Goal: Information Seeking & Learning: Learn about a topic

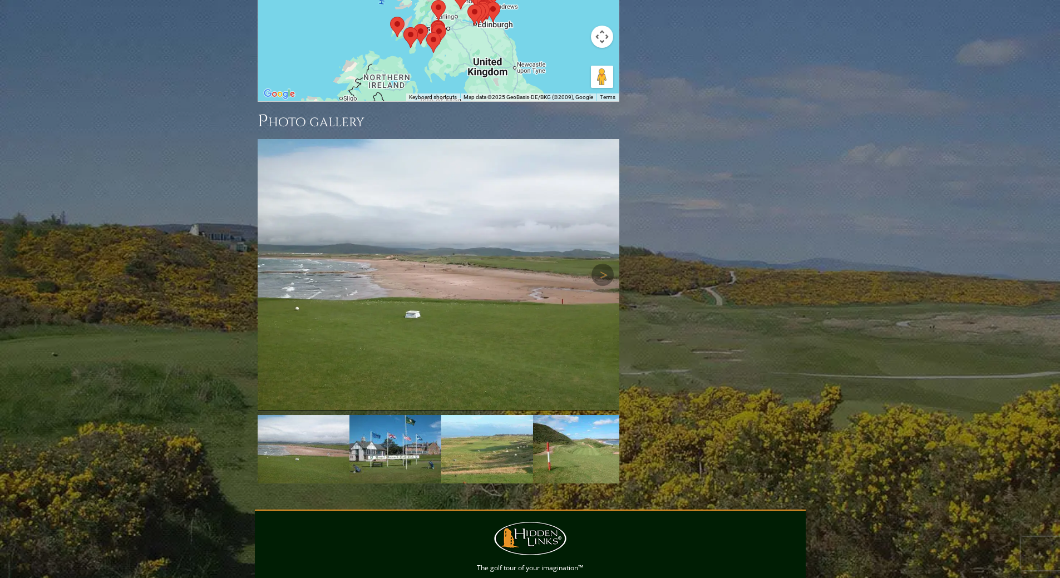
scroll to position [1447, 0]
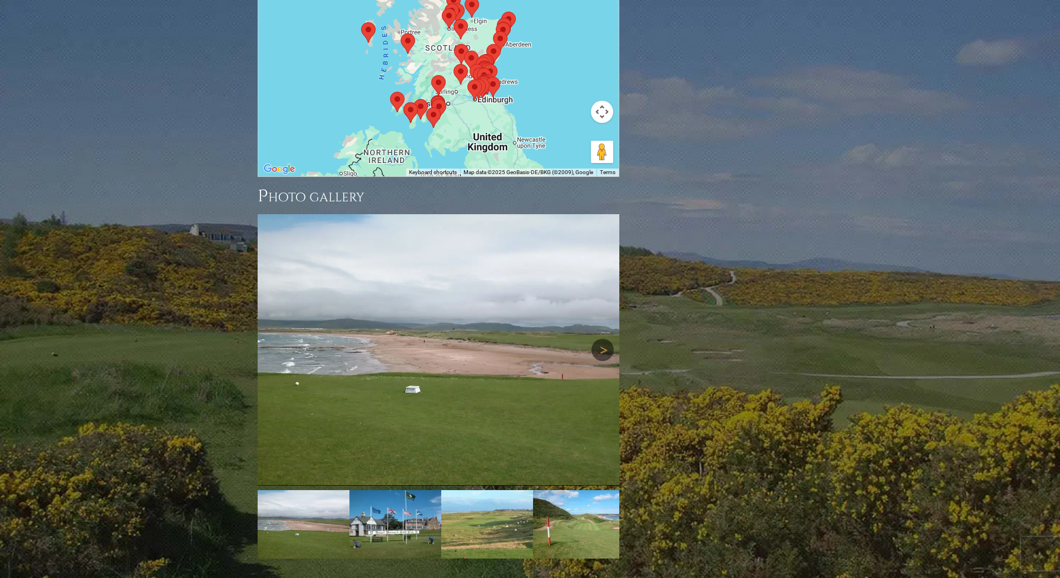
click at [603, 339] on link "Next" at bounding box center [603, 350] width 22 height 22
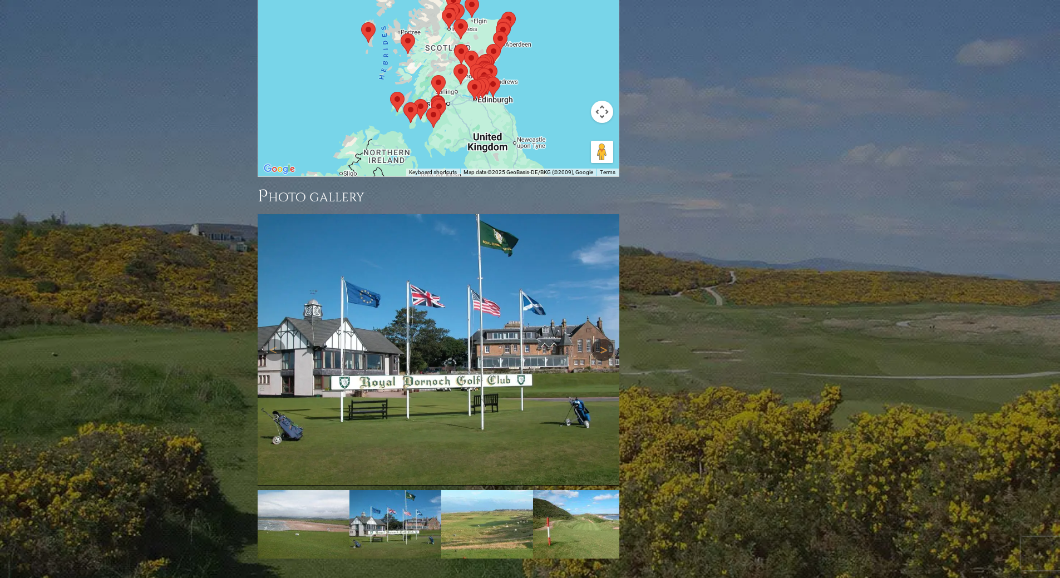
click at [603, 339] on link "Next" at bounding box center [603, 350] width 22 height 22
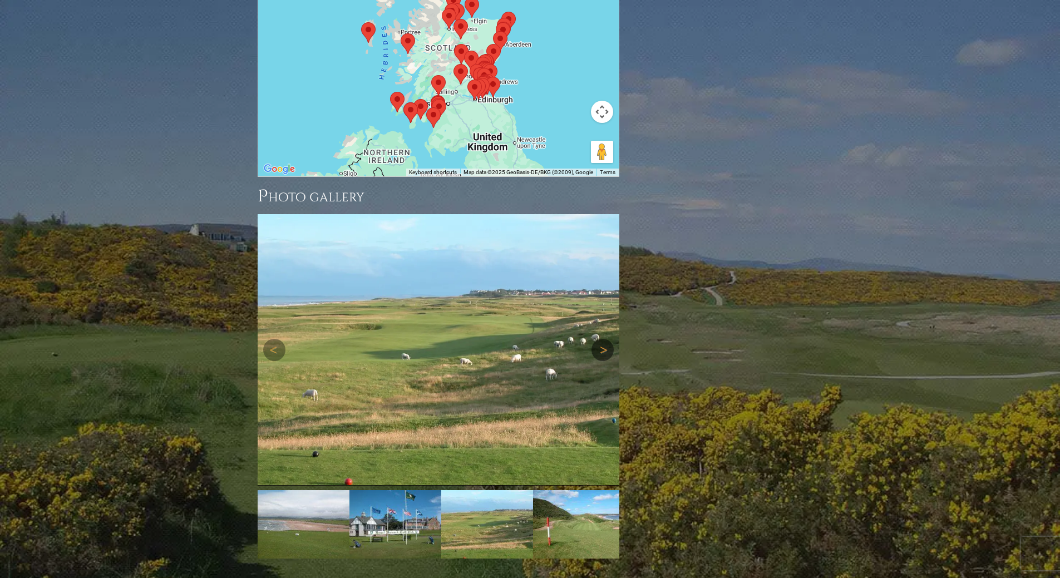
click at [603, 339] on link "Next" at bounding box center [603, 350] width 22 height 22
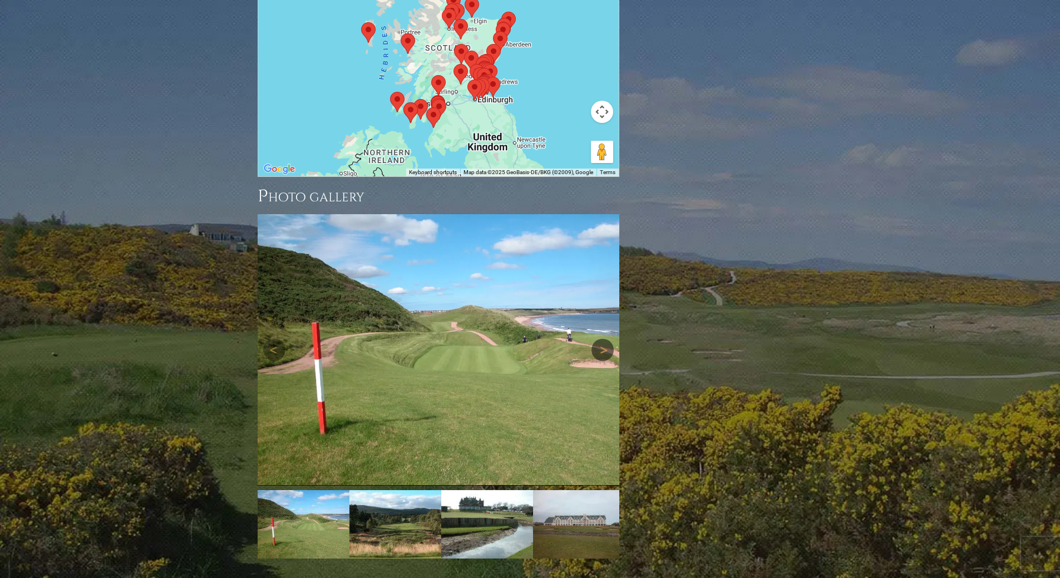
click at [603, 339] on link "Next" at bounding box center [603, 350] width 22 height 22
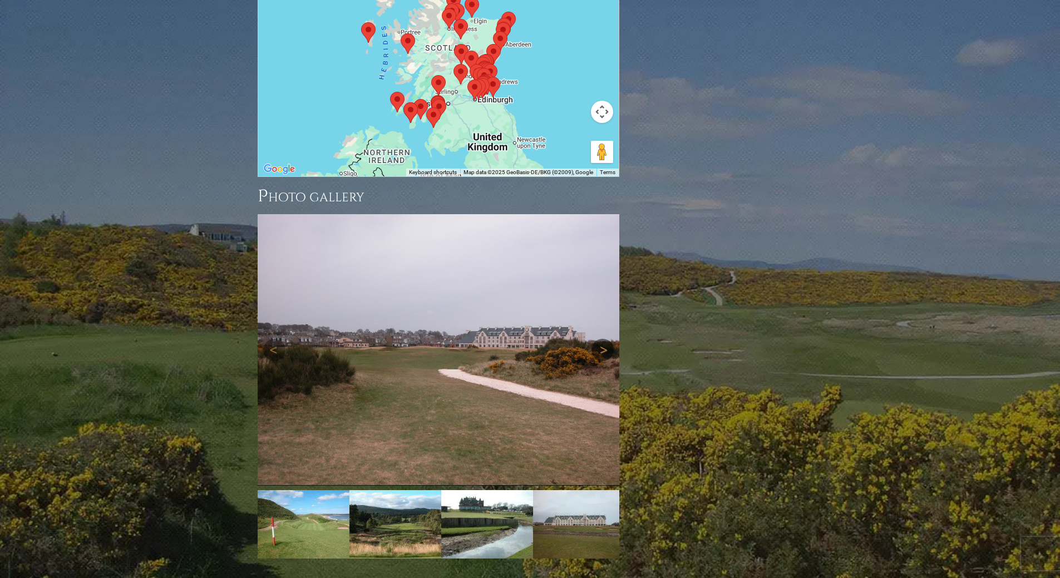
click at [603, 339] on link "Next" at bounding box center [603, 350] width 22 height 22
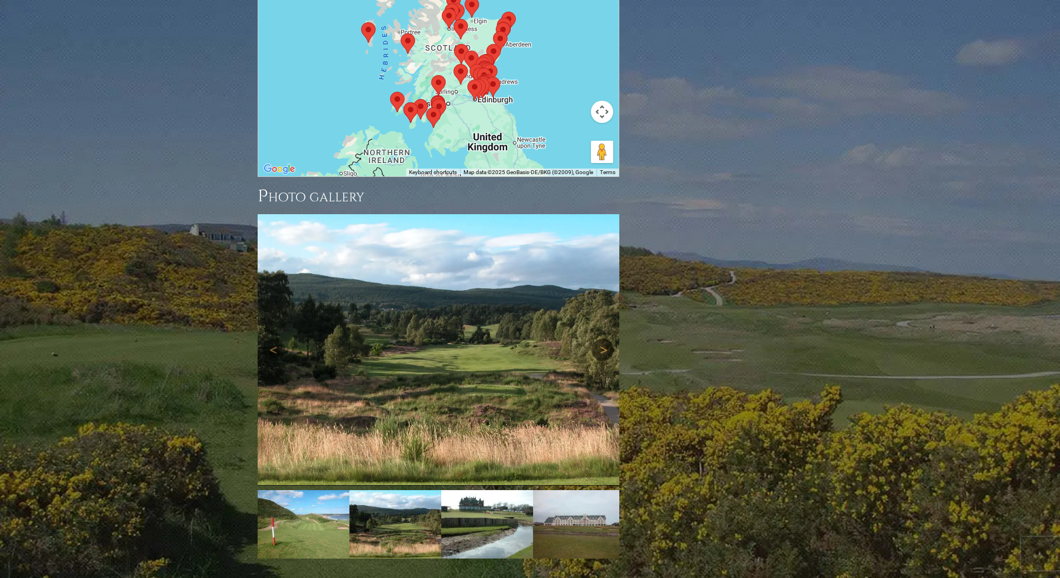
click at [603, 339] on link "Next" at bounding box center [603, 350] width 22 height 22
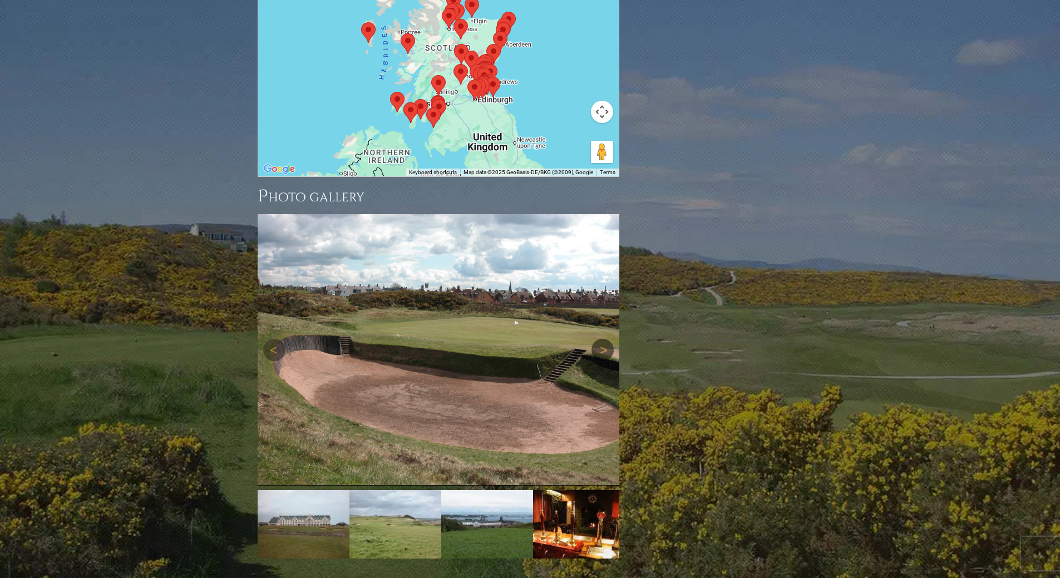
click at [603, 339] on link "Next" at bounding box center [603, 350] width 22 height 22
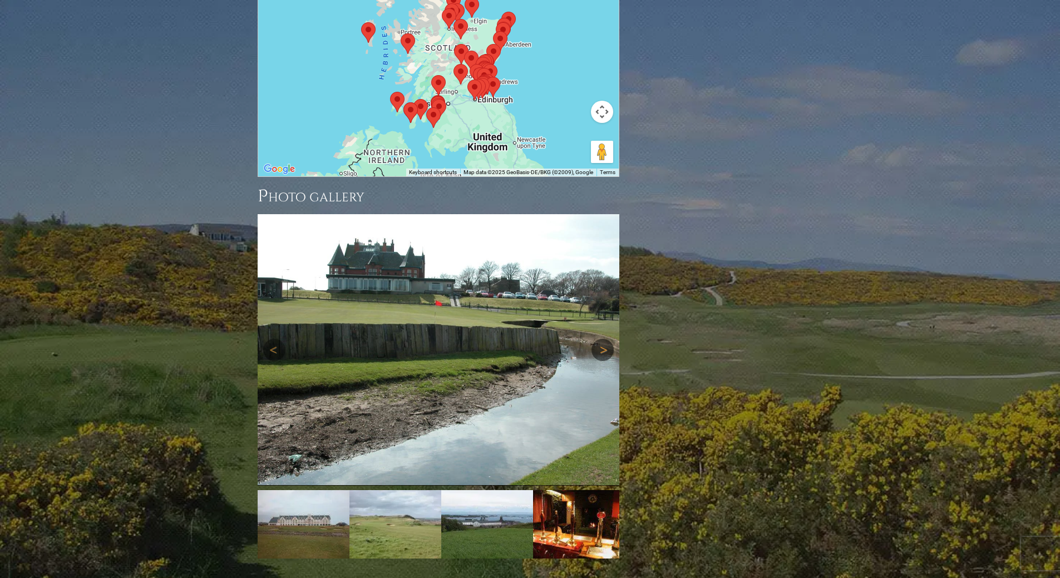
click at [603, 339] on link "Next" at bounding box center [603, 350] width 22 height 22
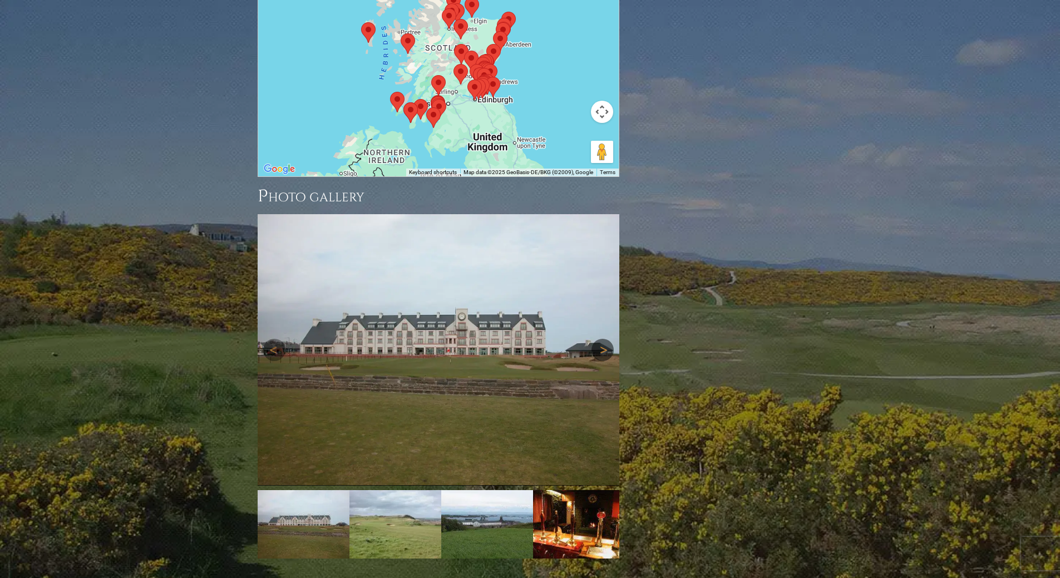
click at [603, 339] on link "Next" at bounding box center [603, 350] width 22 height 22
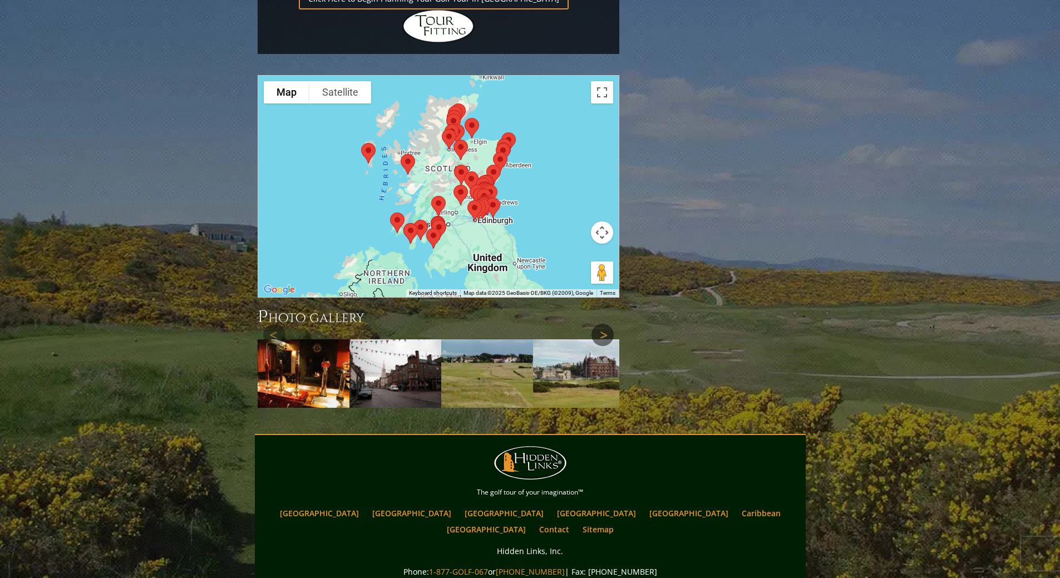
scroll to position [1326, 0]
click at [559, 340] on img at bounding box center [579, 374] width 92 height 69
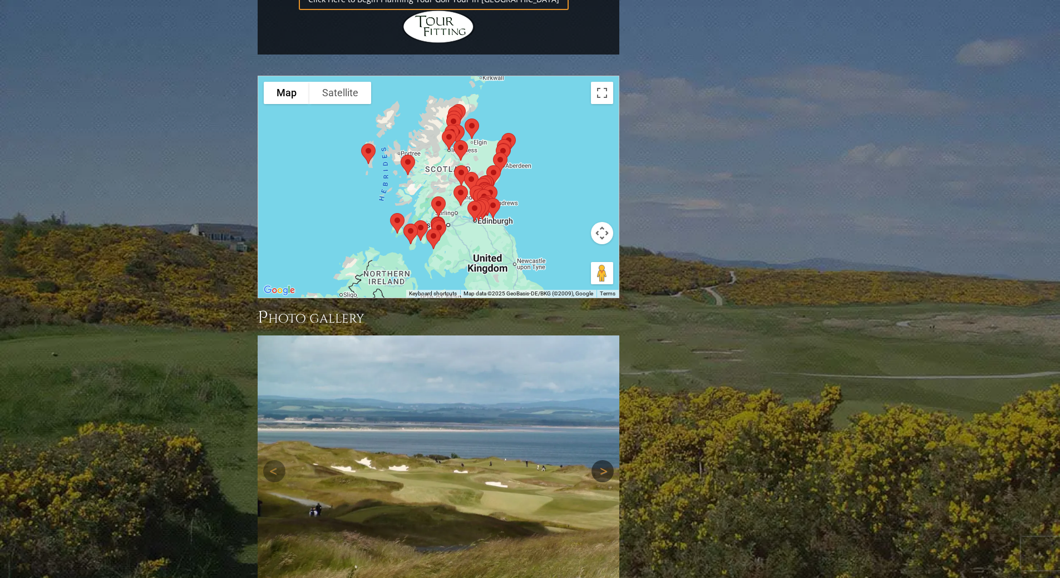
click at [603, 460] on link "Next" at bounding box center [603, 471] width 22 height 22
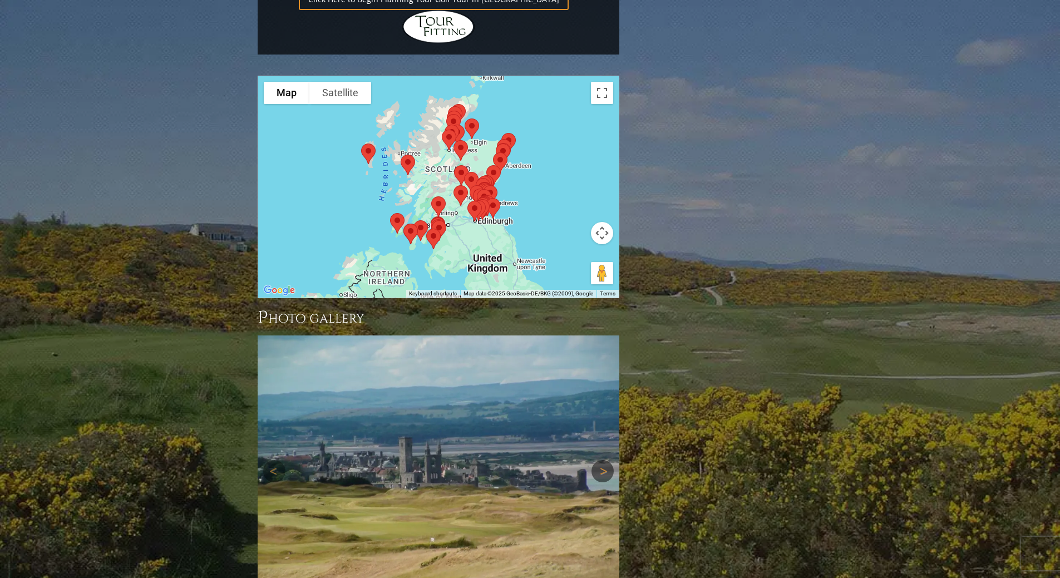
click at [603, 460] on link "Next" at bounding box center [603, 471] width 22 height 22
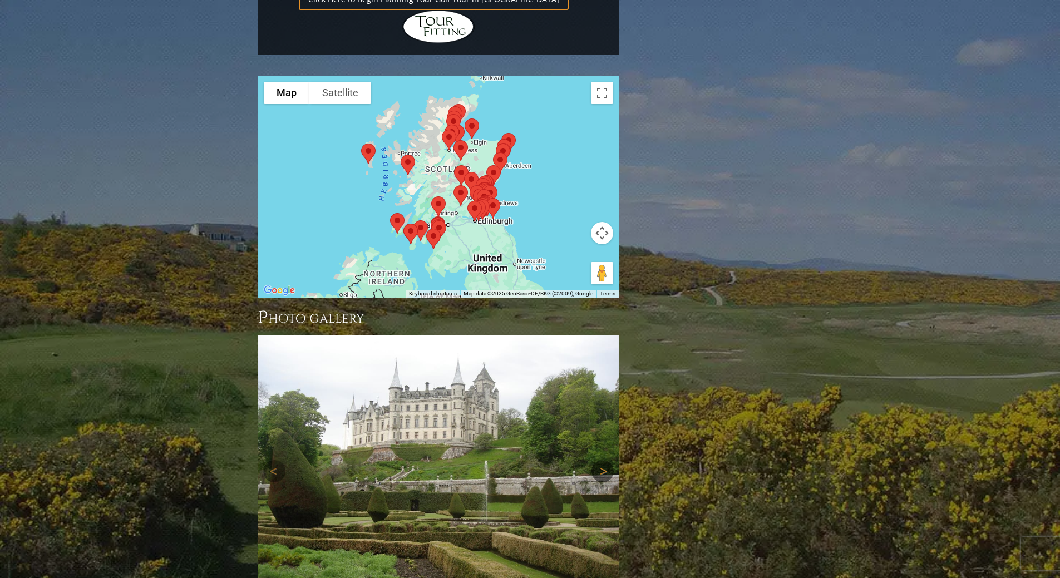
click at [603, 460] on link "Next" at bounding box center [603, 471] width 22 height 22
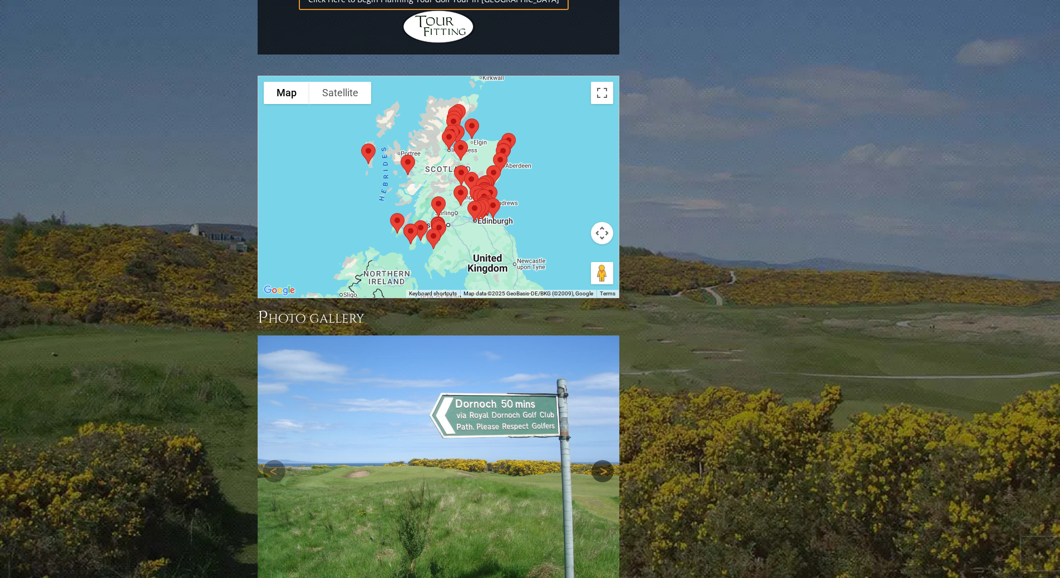
click at [603, 460] on link "Next" at bounding box center [603, 471] width 22 height 22
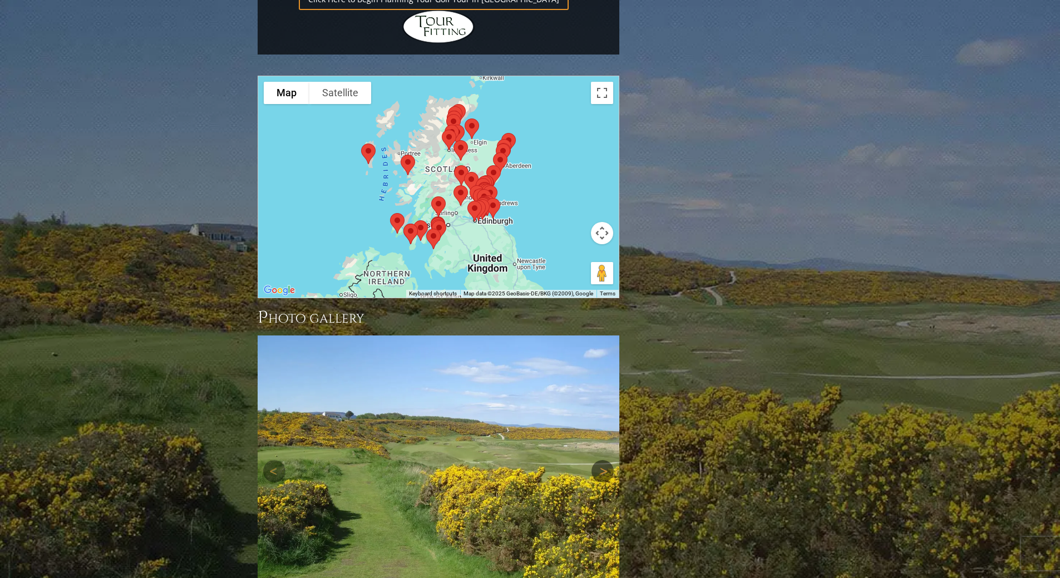
click at [603, 460] on link "Next" at bounding box center [603, 471] width 22 height 22
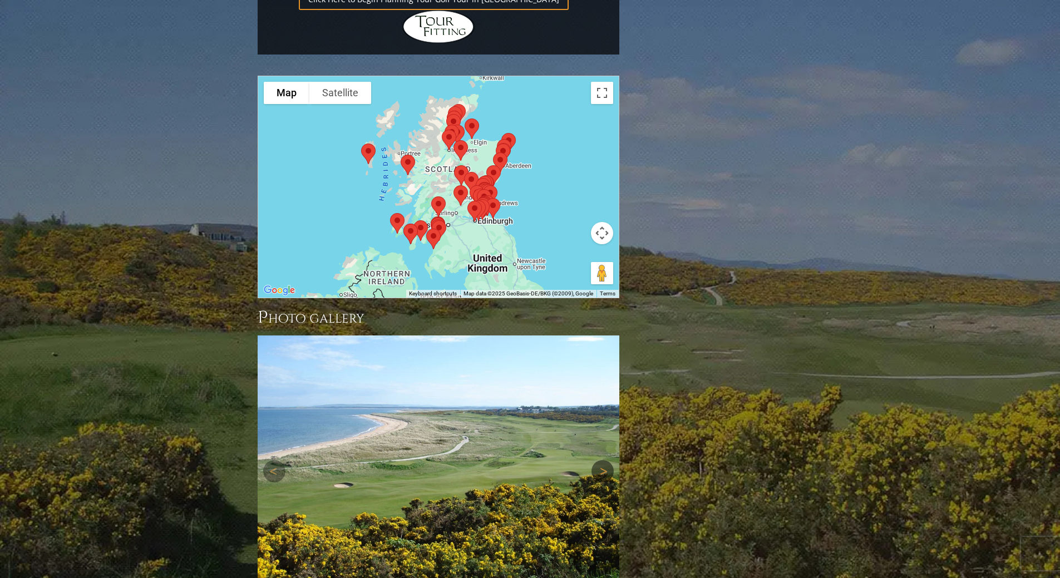
click at [603, 460] on link "Next" at bounding box center [603, 471] width 22 height 22
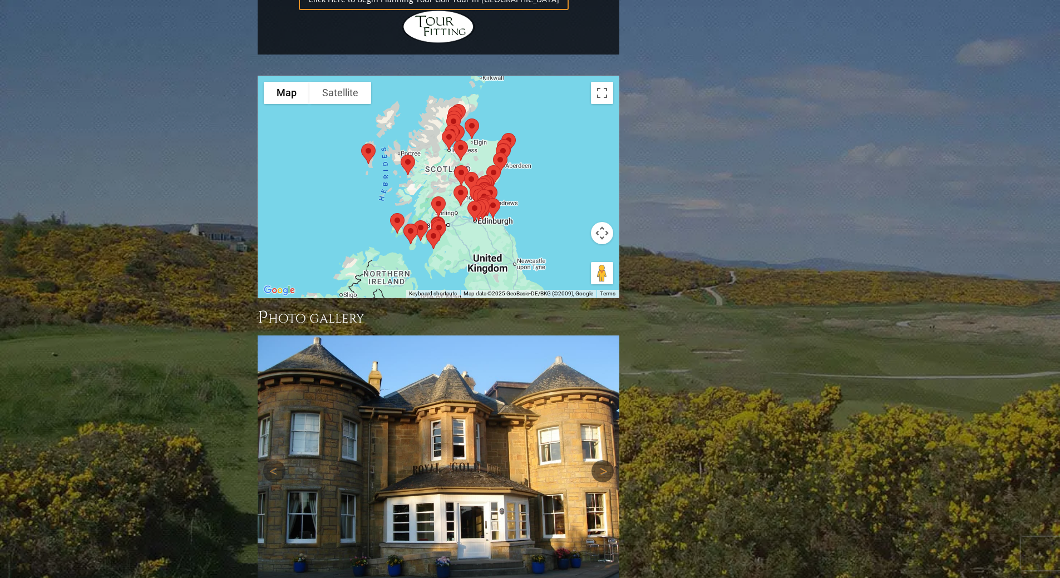
click at [603, 460] on link "Next" at bounding box center [603, 471] width 22 height 22
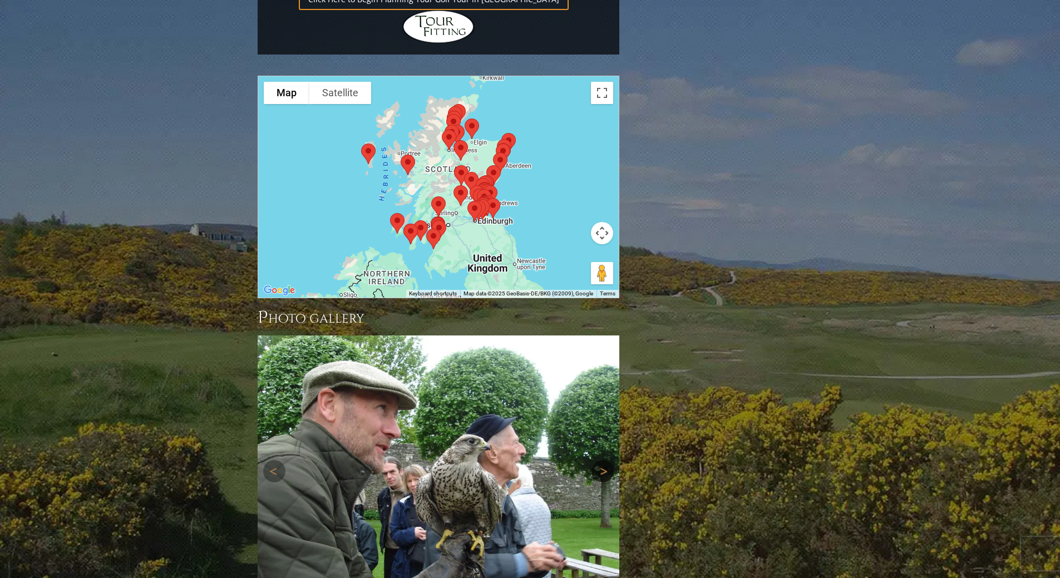
click at [603, 460] on link "Next" at bounding box center [603, 471] width 22 height 22
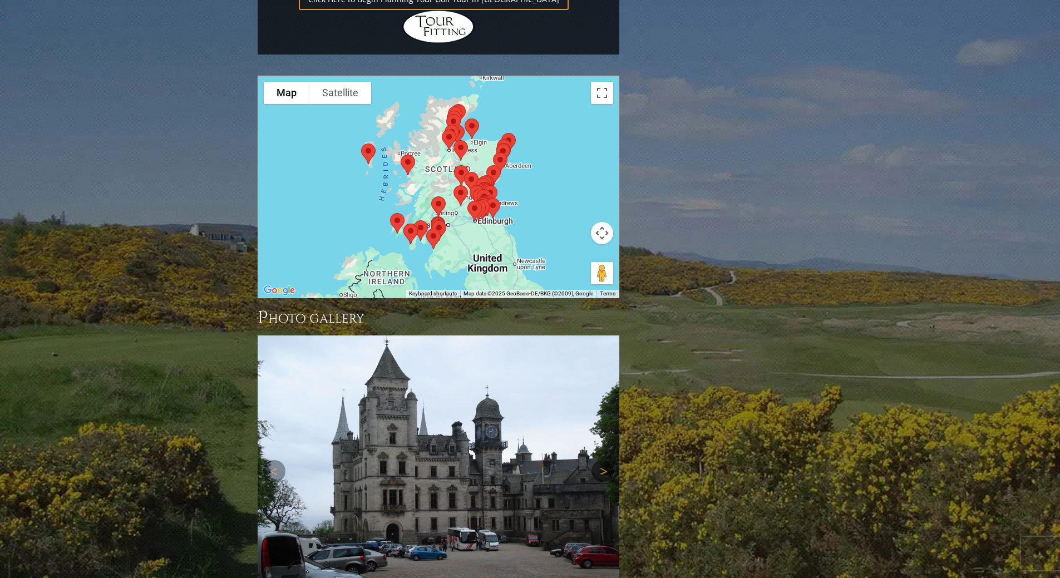
click at [603, 460] on link "Next" at bounding box center [603, 471] width 22 height 22
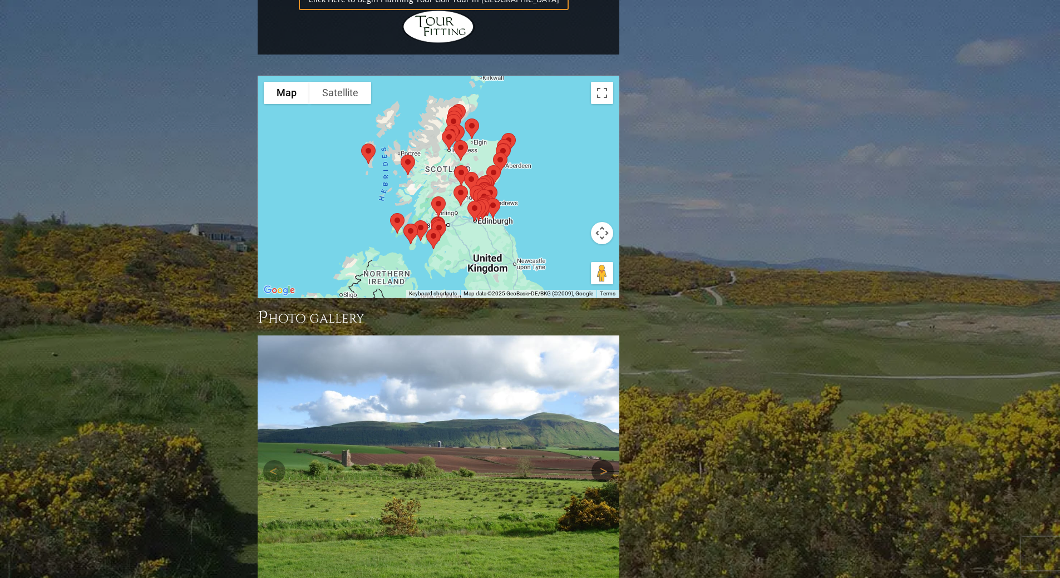
click at [603, 460] on link "Next" at bounding box center [603, 471] width 22 height 22
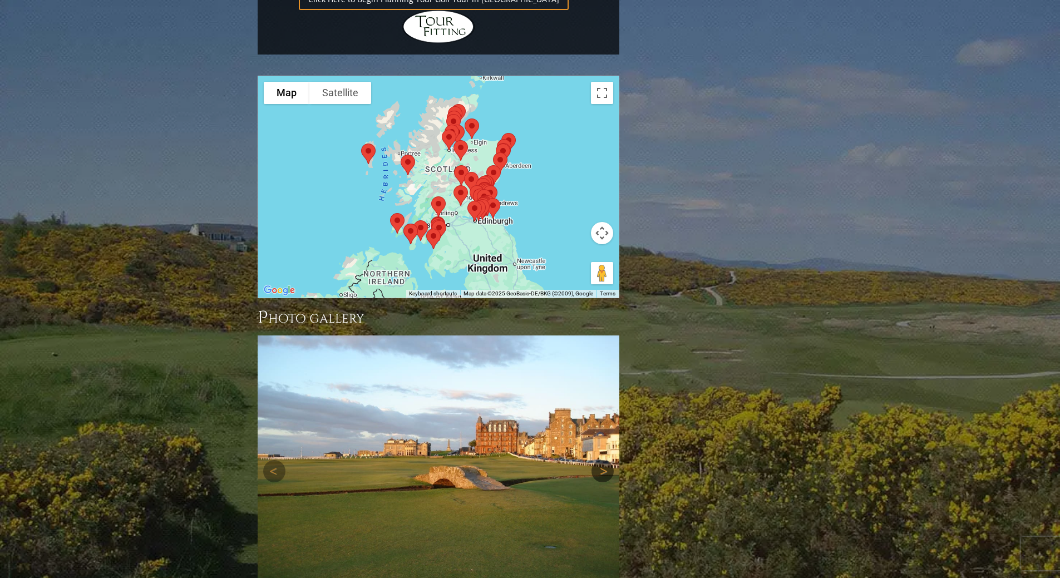
click at [603, 460] on link "Next" at bounding box center [603, 471] width 22 height 22
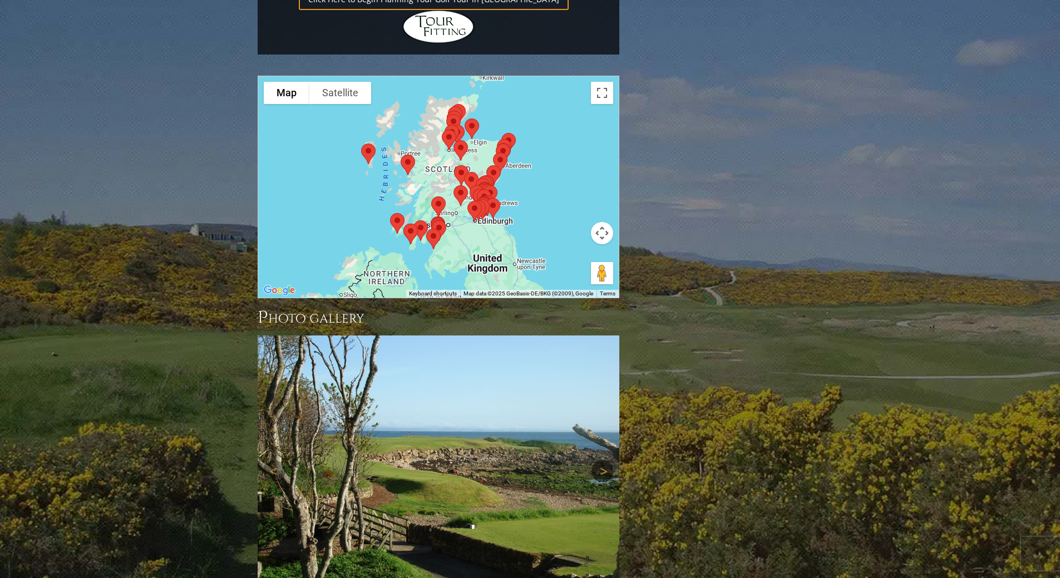
click at [603, 460] on link "Next" at bounding box center [603, 471] width 22 height 22
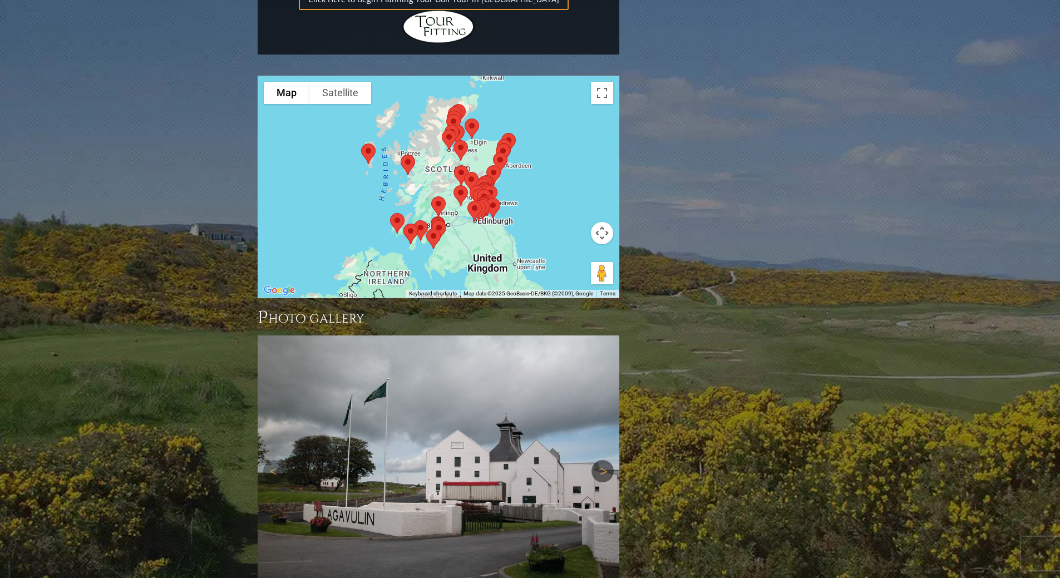
click at [603, 460] on link "Next" at bounding box center [603, 471] width 22 height 22
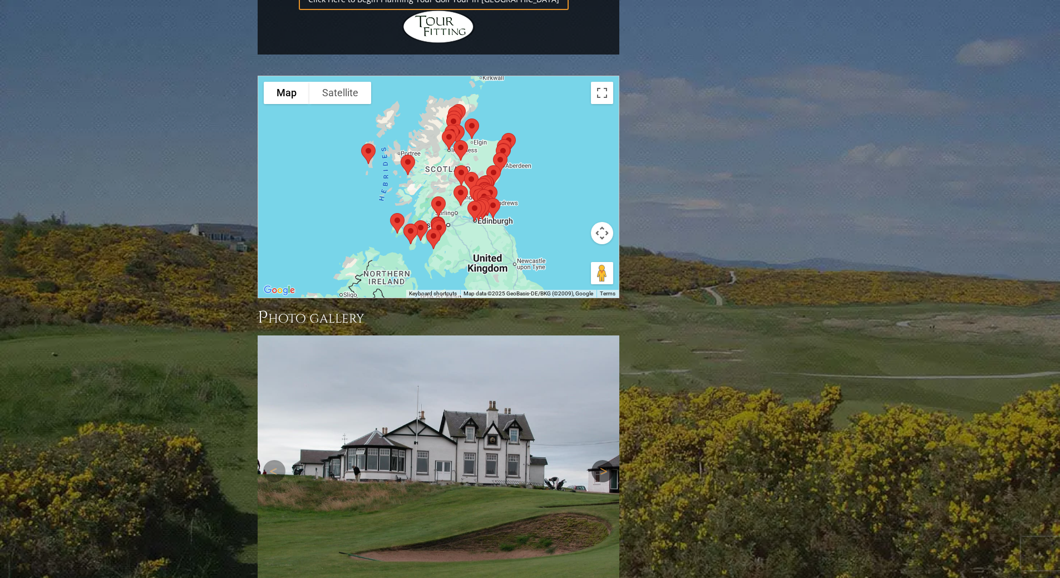
click at [603, 460] on link "Next" at bounding box center [603, 471] width 22 height 22
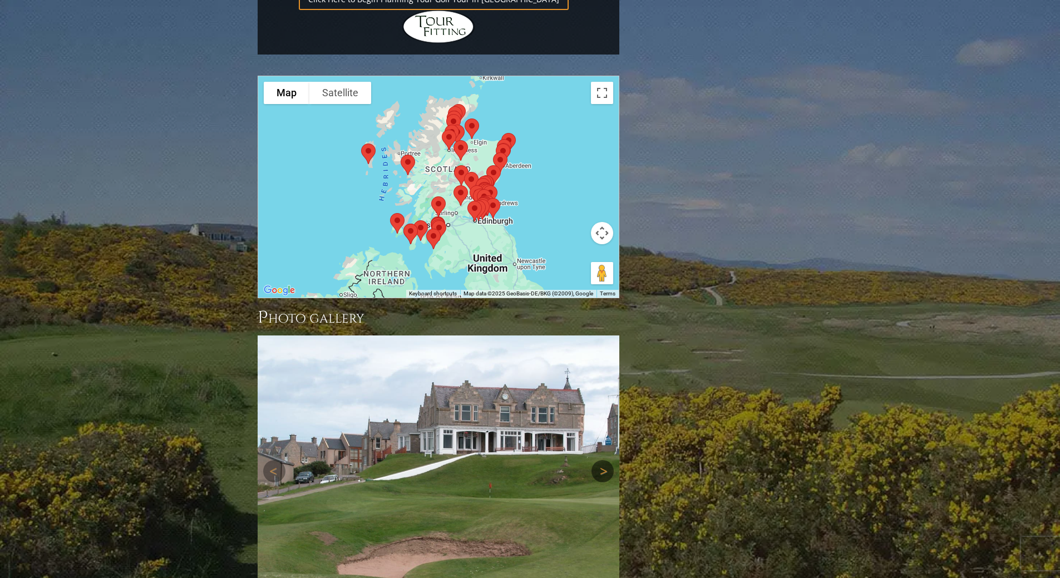
click at [603, 460] on link "Next" at bounding box center [603, 471] width 22 height 22
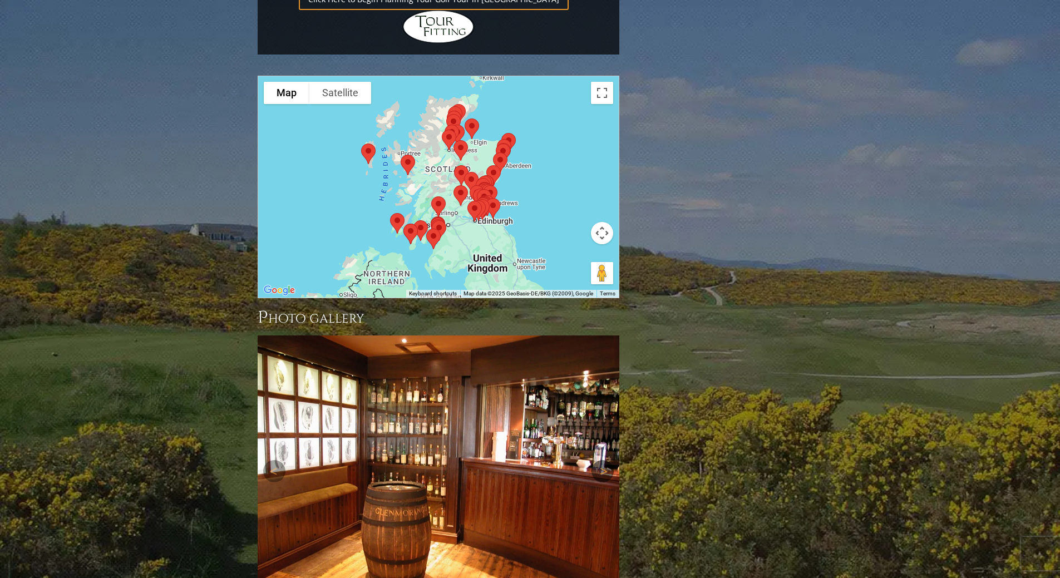
click at [603, 460] on link "Next" at bounding box center [603, 471] width 22 height 22
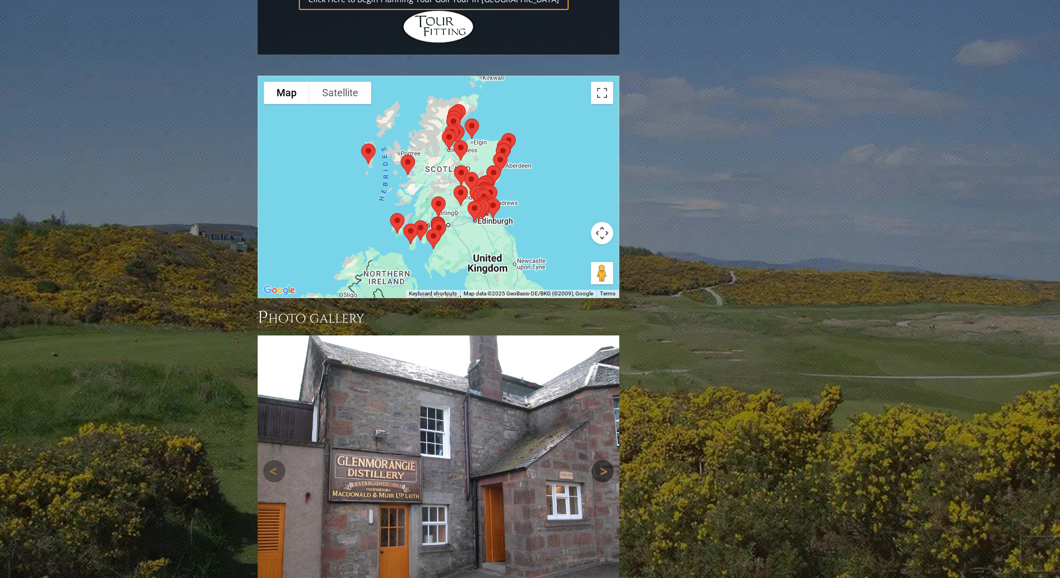
click at [603, 460] on link "Next" at bounding box center [603, 471] width 22 height 22
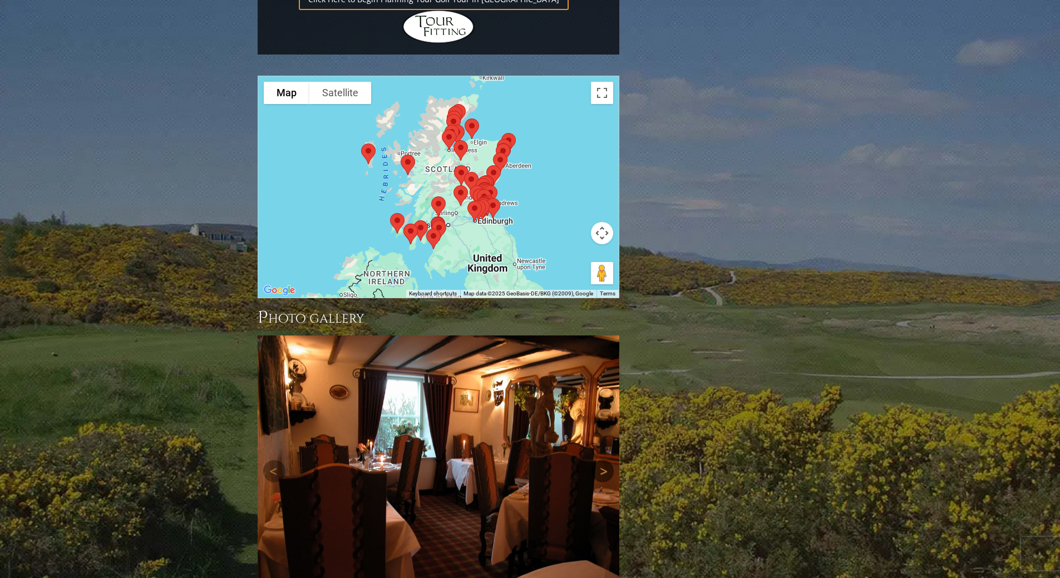
click at [603, 460] on link "Next" at bounding box center [603, 471] width 22 height 22
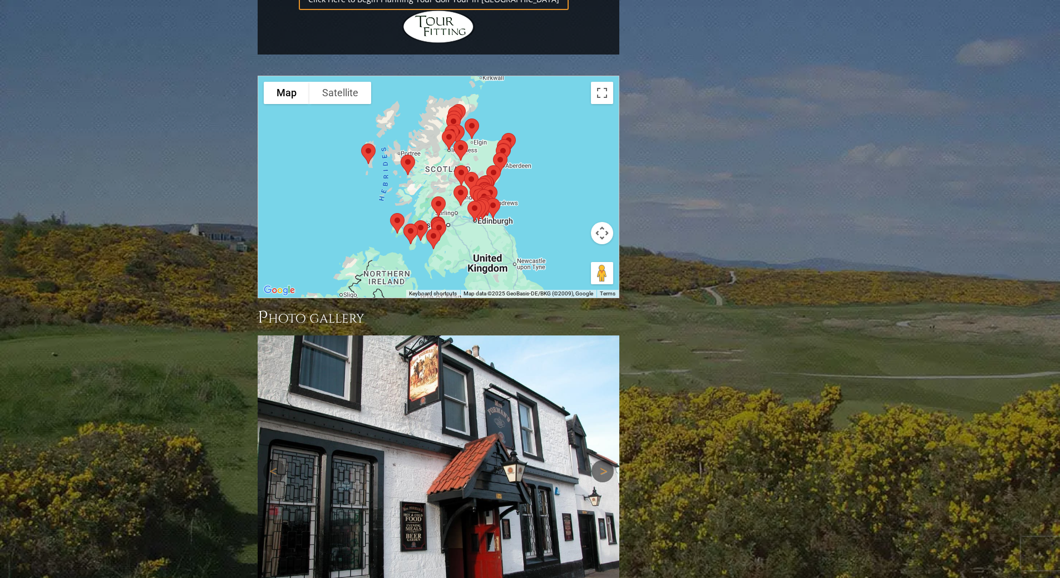
click at [603, 460] on link "Next" at bounding box center [603, 471] width 22 height 22
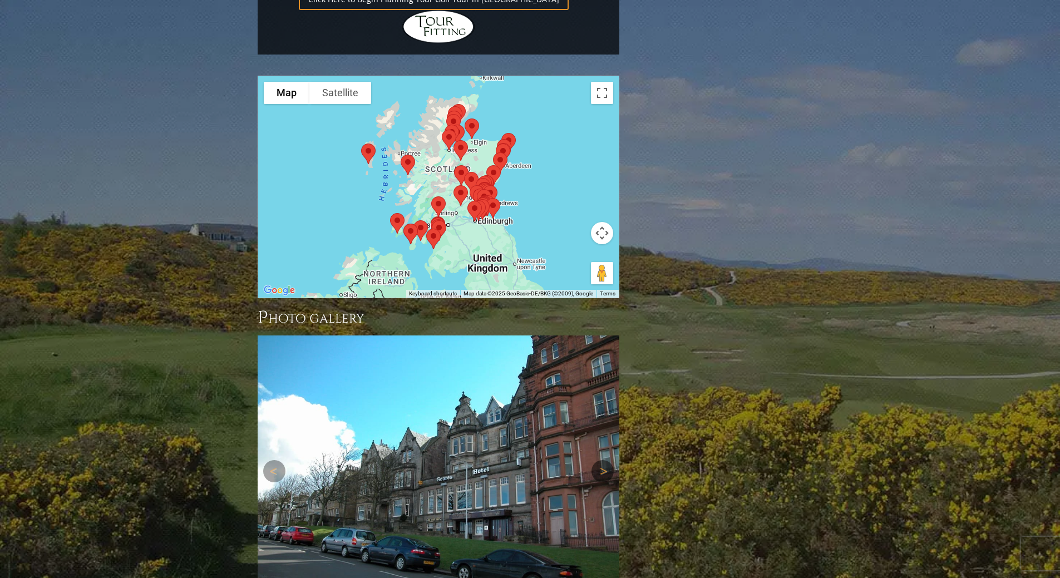
click at [603, 460] on link "Next" at bounding box center [603, 471] width 22 height 22
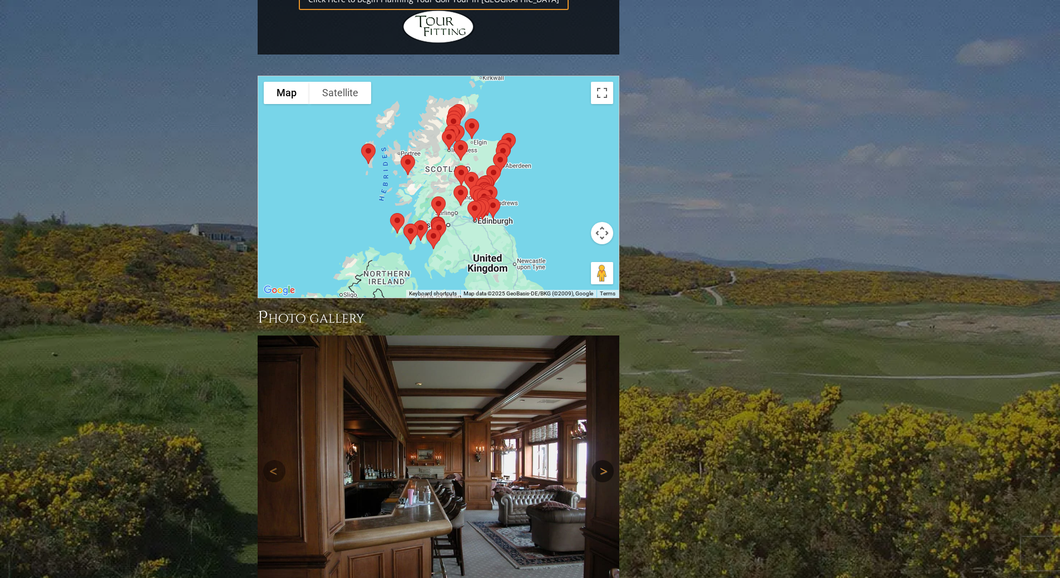
click at [603, 460] on link "Next" at bounding box center [603, 471] width 22 height 22
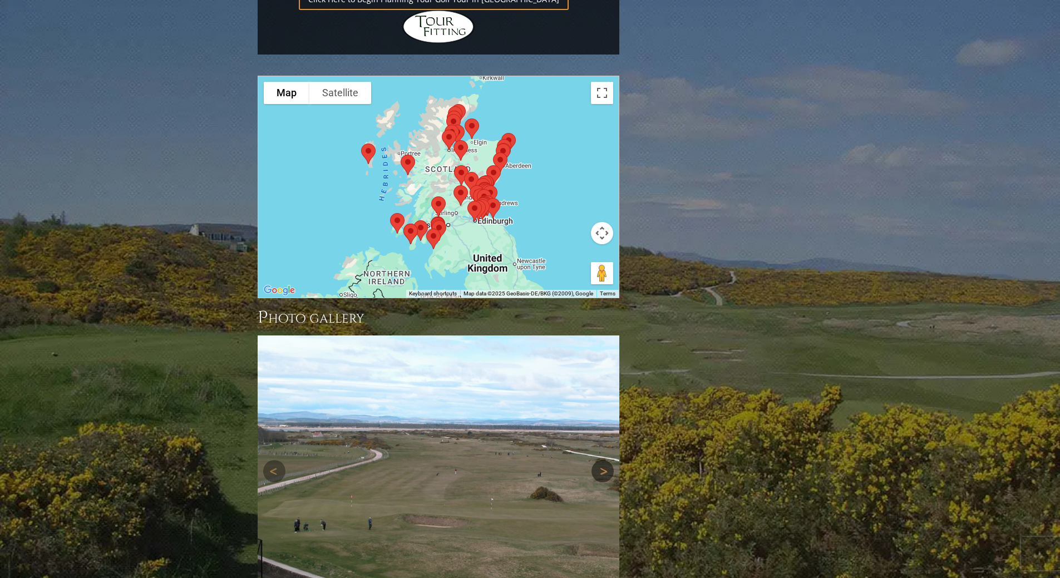
click at [603, 460] on link "Next" at bounding box center [603, 471] width 22 height 22
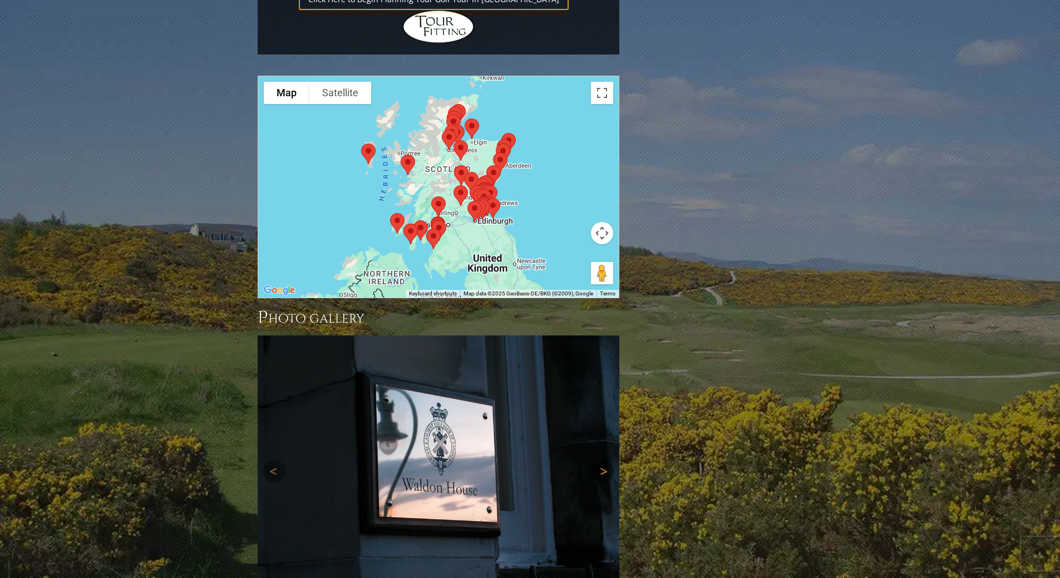
click at [603, 460] on link "Next" at bounding box center [603, 471] width 22 height 22
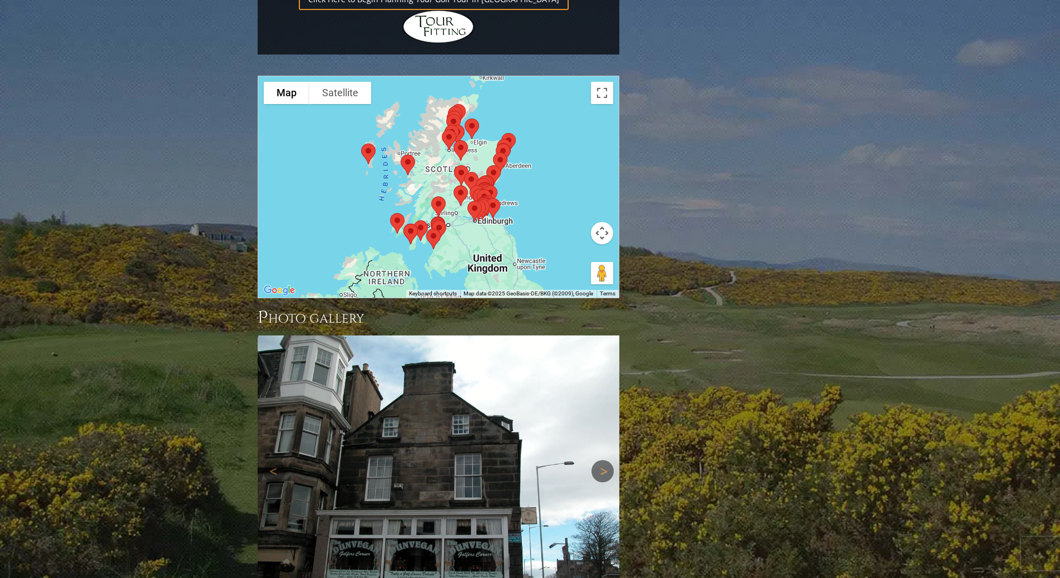
click at [603, 460] on link "Next" at bounding box center [603, 471] width 22 height 22
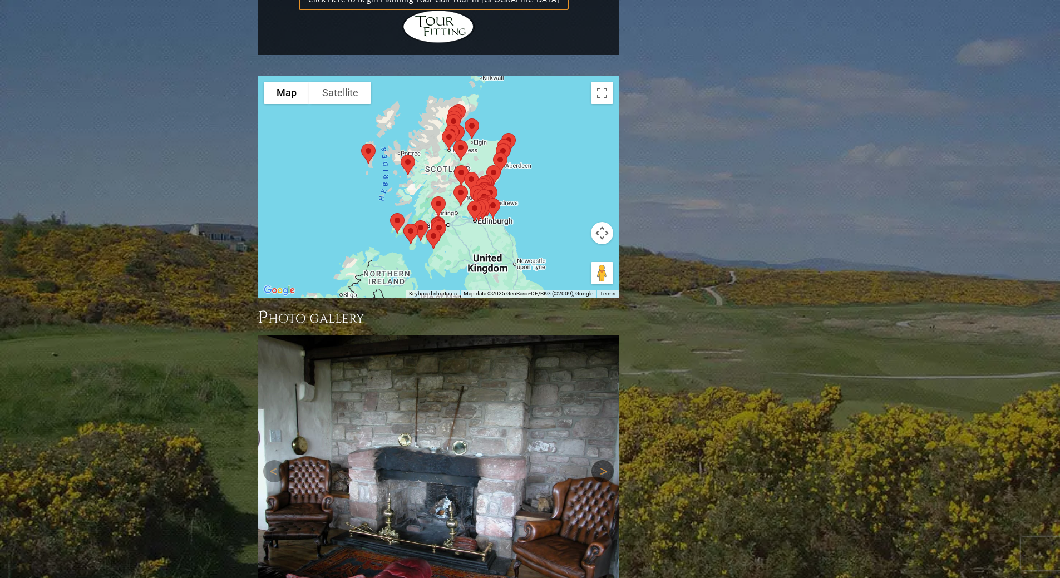
click at [603, 460] on link "Next" at bounding box center [603, 471] width 22 height 22
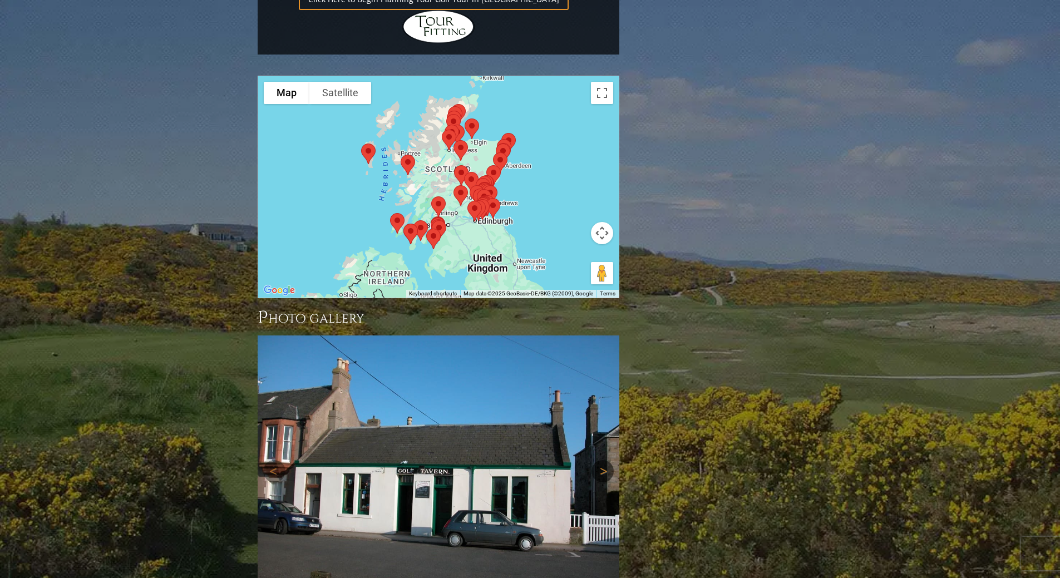
click at [603, 460] on link "Next" at bounding box center [603, 471] width 22 height 22
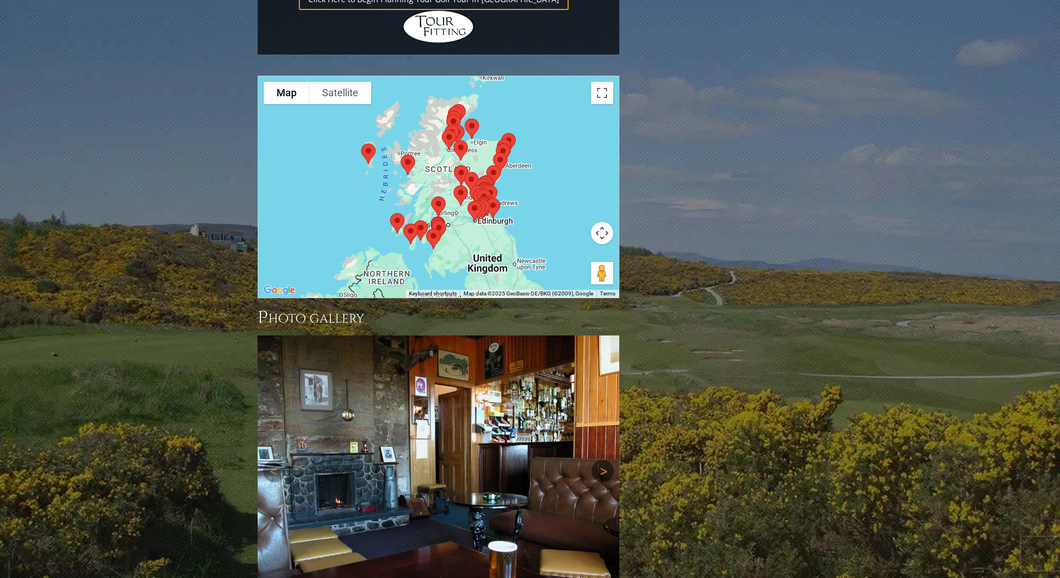
click at [603, 460] on link "Next" at bounding box center [603, 471] width 22 height 22
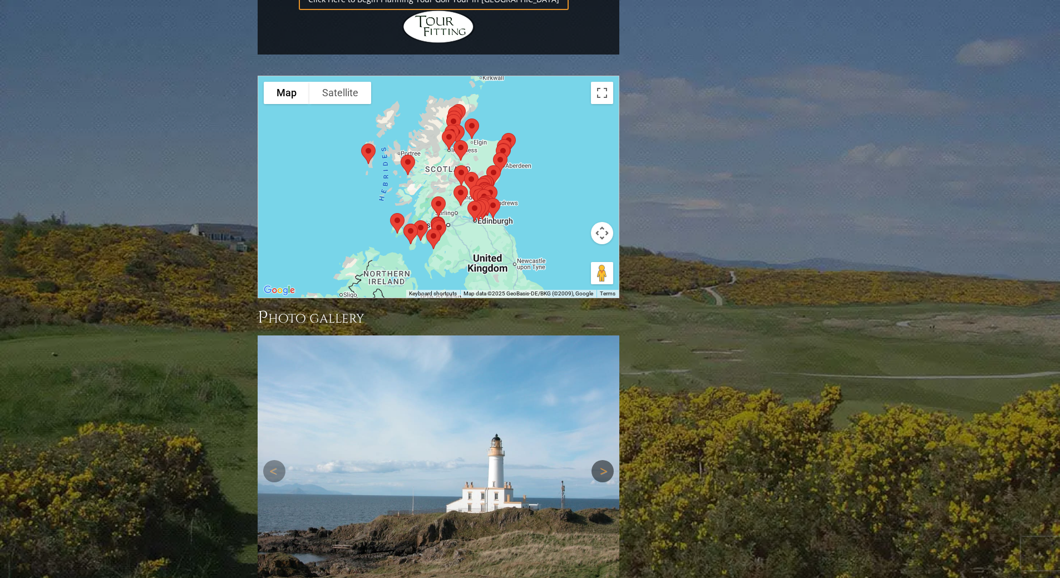
click at [603, 460] on link "Next" at bounding box center [603, 471] width 22 height 22
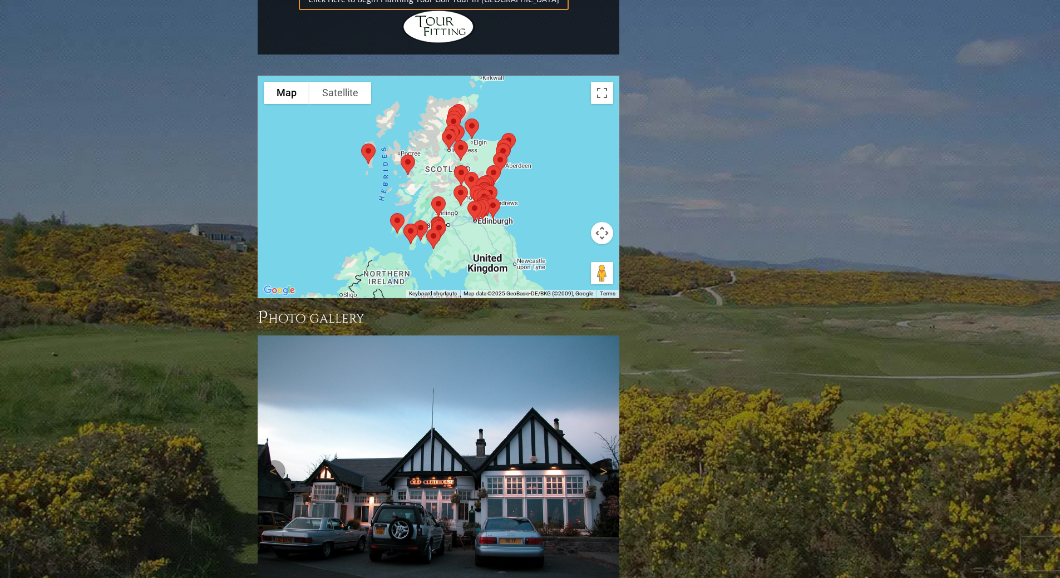
click at [603, 460] on link "Next" at bounding box center [603, 471] width 22 height 22
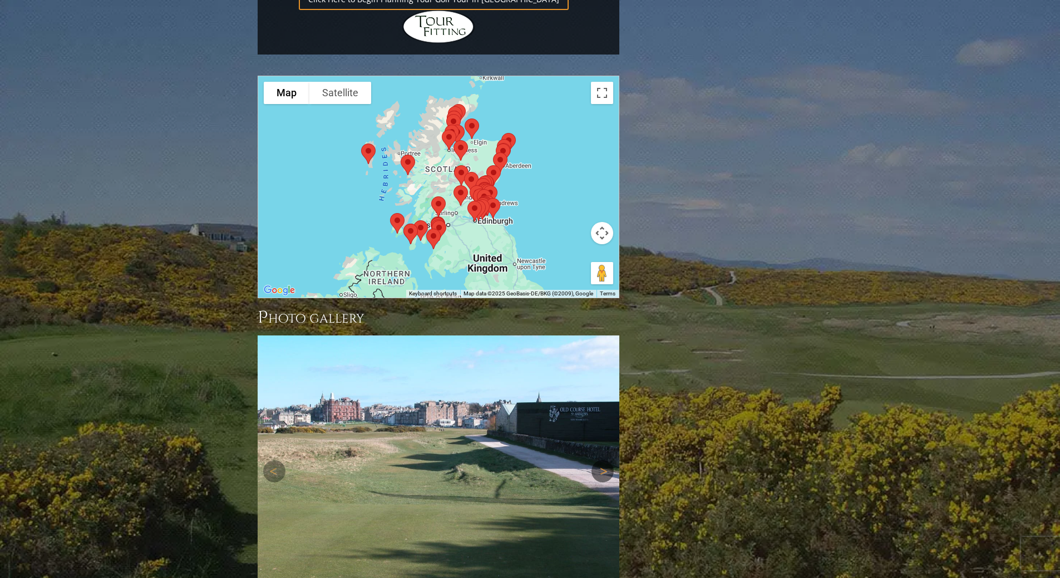
click at [603, 460] on link "Next" at bounding box center [603, 471] width 22 height 22
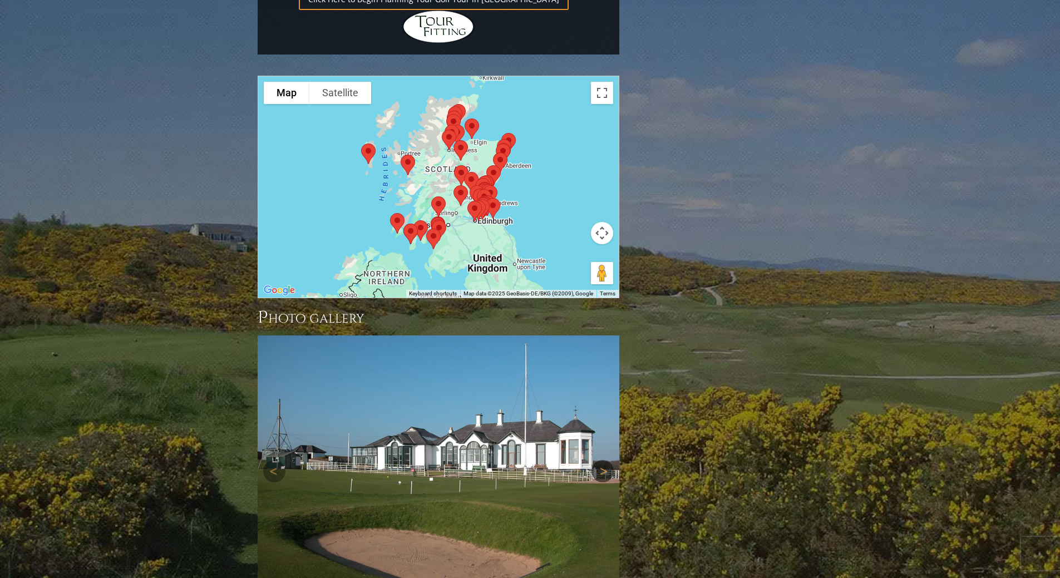
click at [603, 460] on link "Next" at bounding box center [603, 471] width 22 height 22
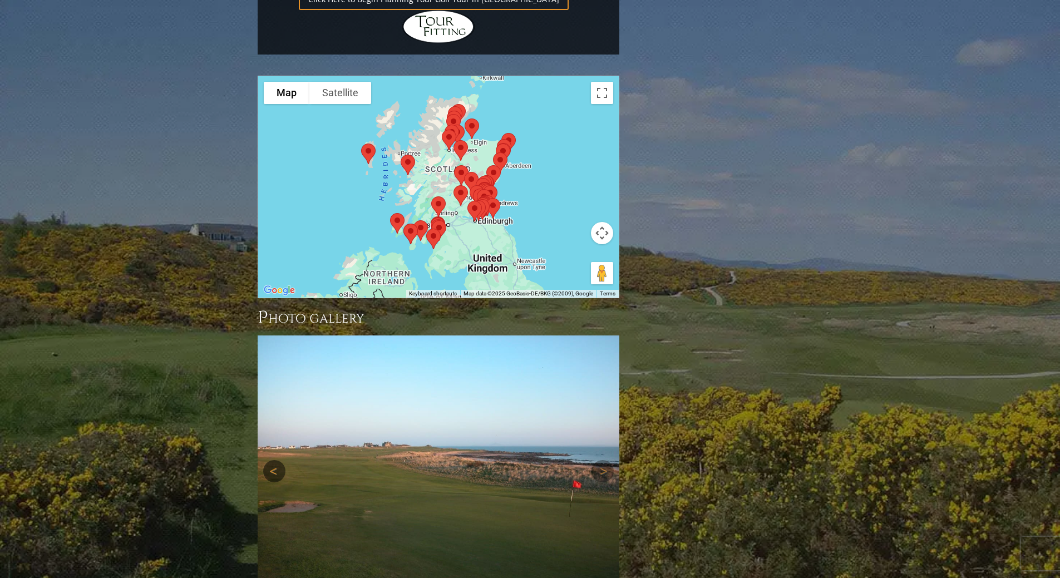
click at [273, 460] on link "Previous" at bounding box center [274, 471] width 22 height 22
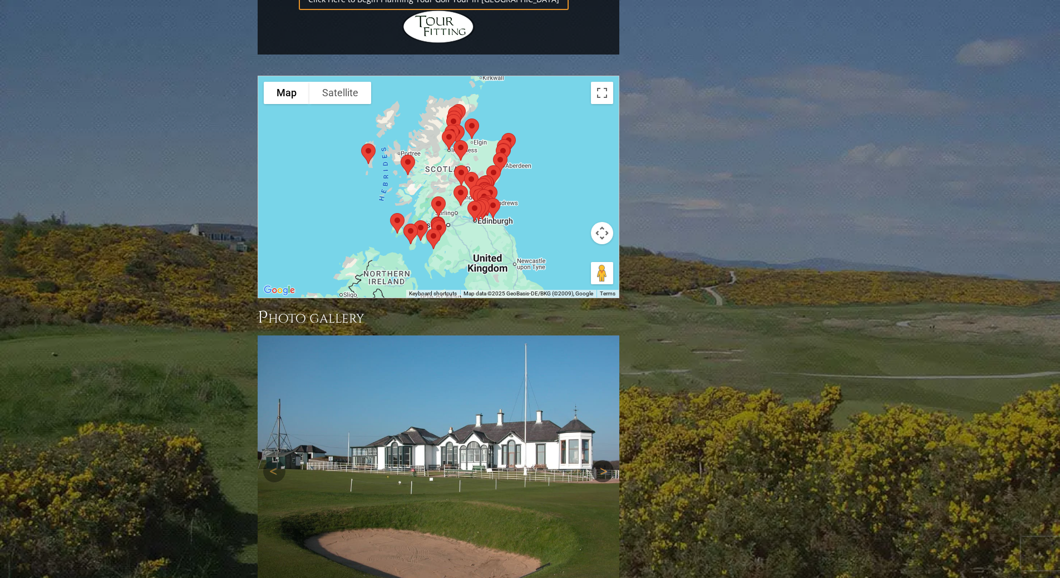
click at [603, 460] on link "Next" at bounding box center [603, 471] width 22 height 22
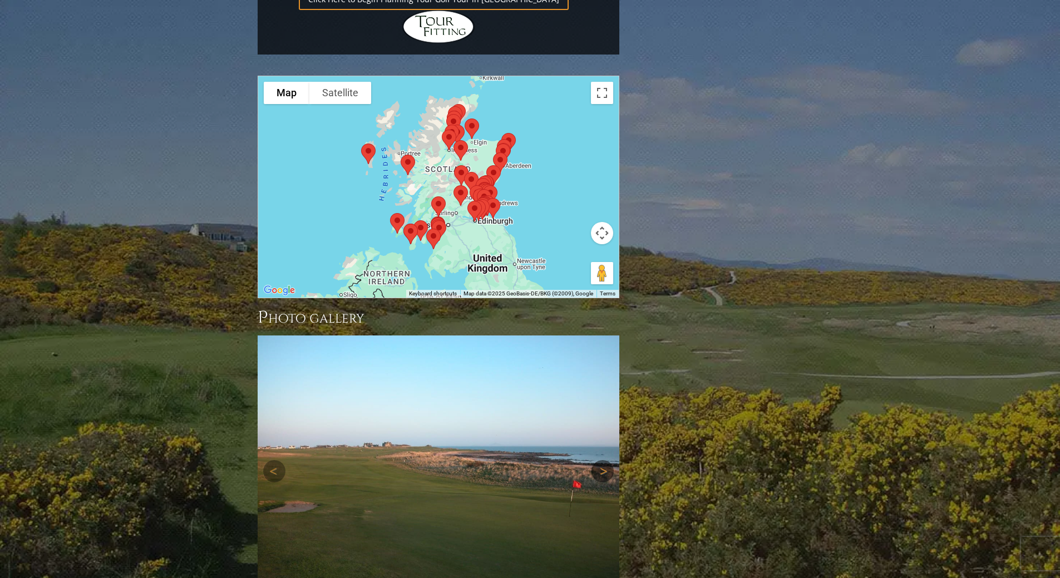
click at [603, 460] on link "Next" at bounding box center [603, 471] width 22 height 22
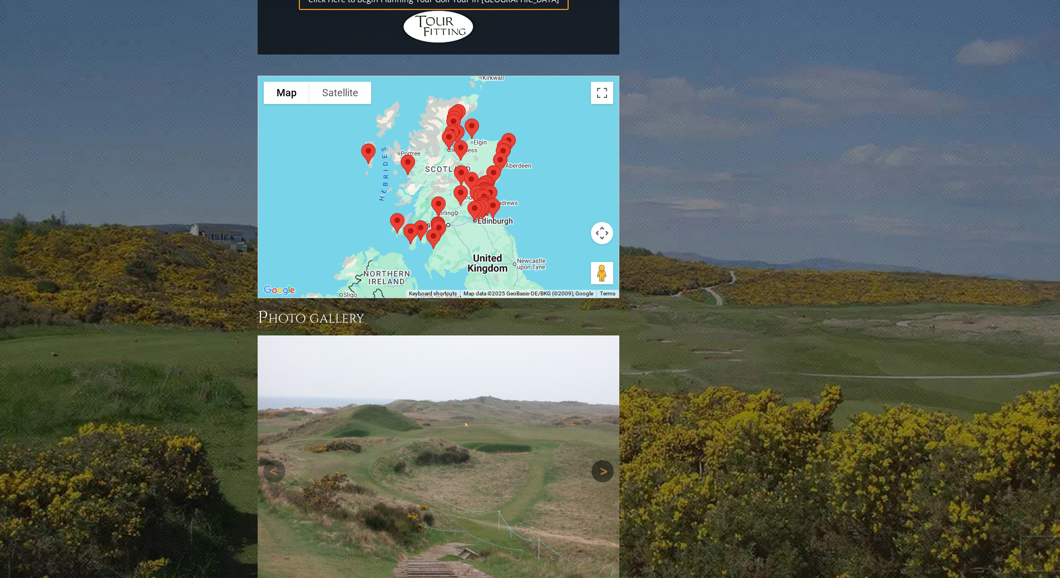
click at [603, 460] on link "Next" at bounding box center [603, 471] width 22 height 22
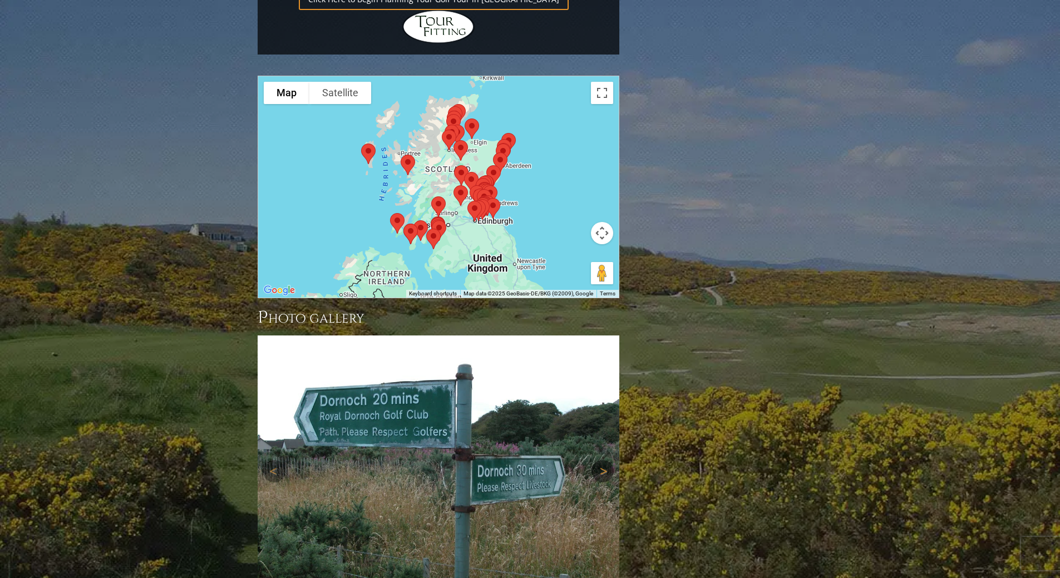
click at [603, 460] on link "Next" at bounding box center [603, 471] width 22 height 22
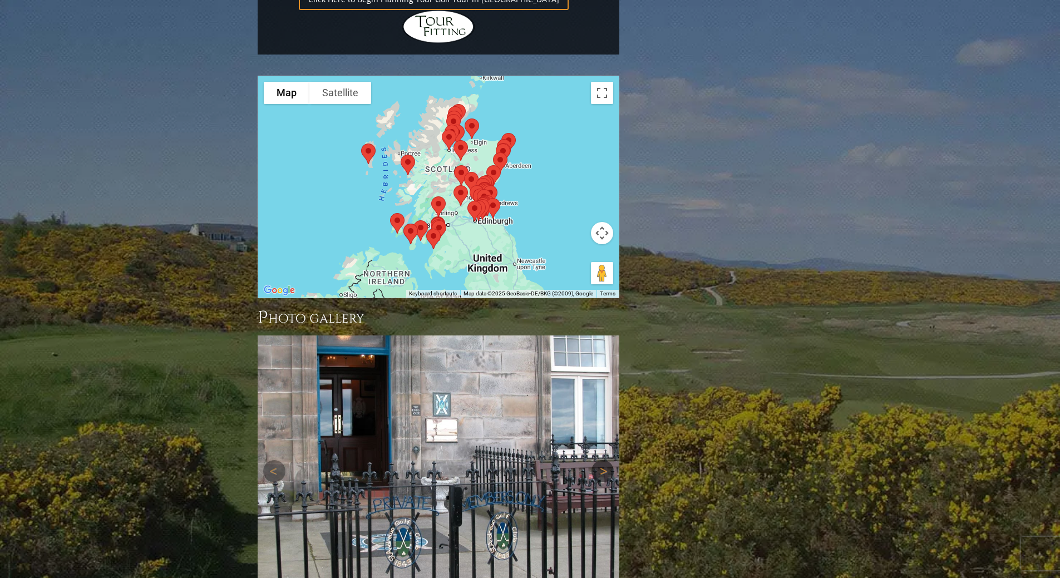
click at [603, 460] on link "Next" at bounding box center [603, 471] width 22 height 22
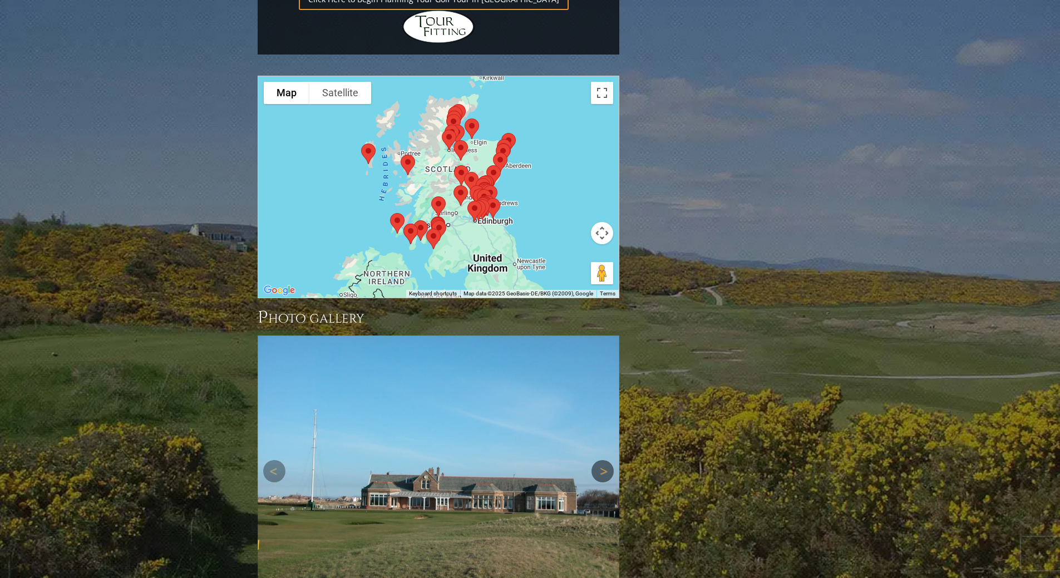
click at [603, 460] on link "Next" at bounding box center [603, 471] width 22 height 22
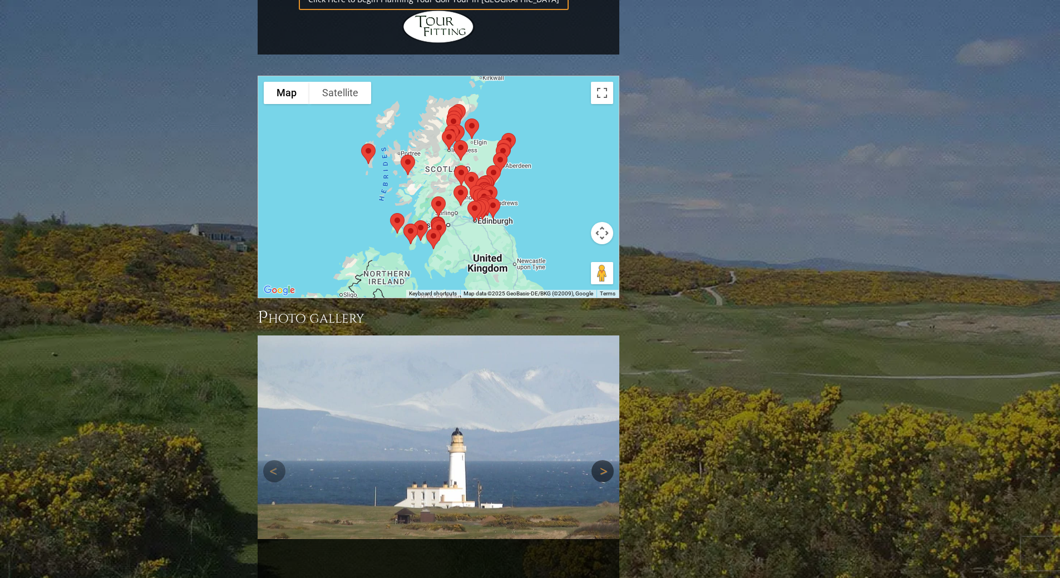
click at [603, 460] on link "Next" at bounding box center [603, 471] width 22 height 22
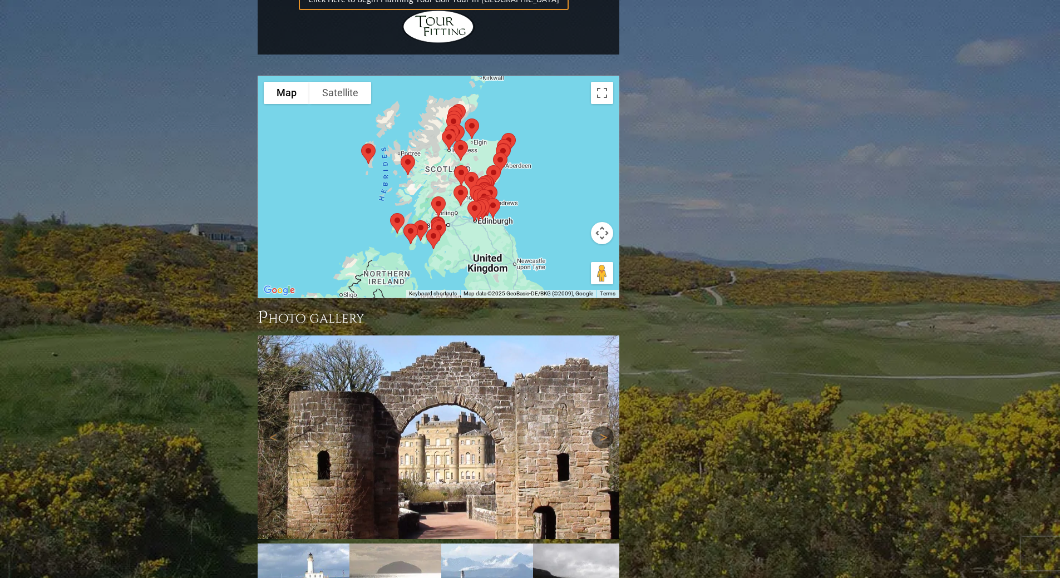
click at [597, 426] on link "Next" at bounding box center [603, 437] width 22 height 22
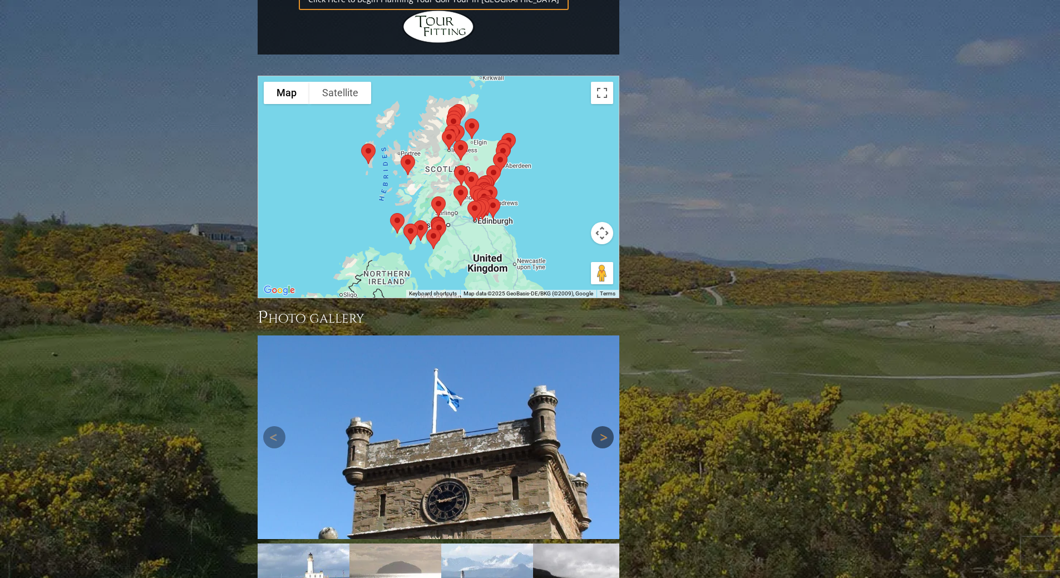
click at [596, 426] on link "Next" at bounding box center [603, 437] width 22 height 22
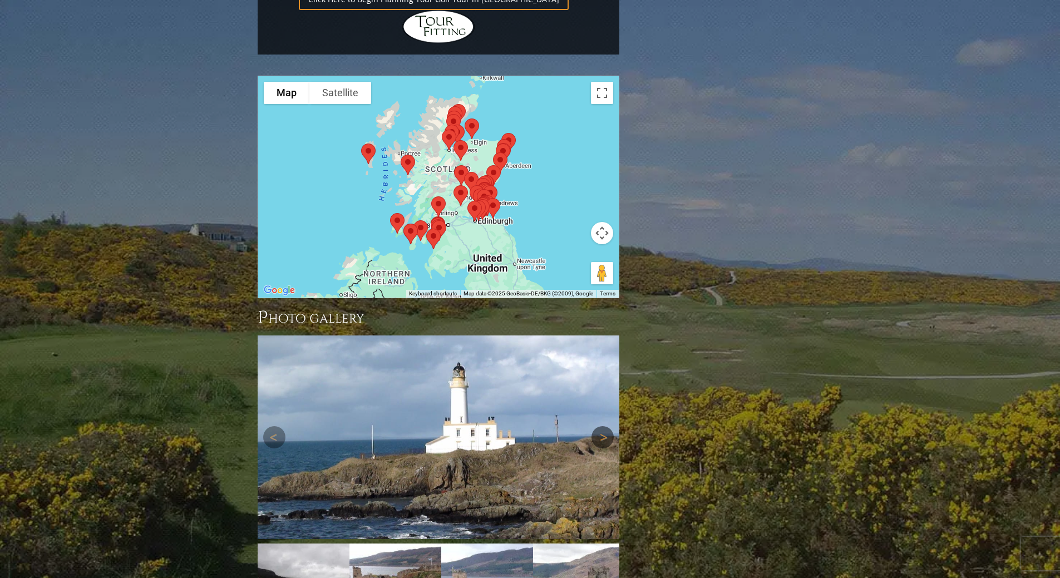
click at [596, 426] on link "Next" at bounding box center [603, 437] width 22 height 22
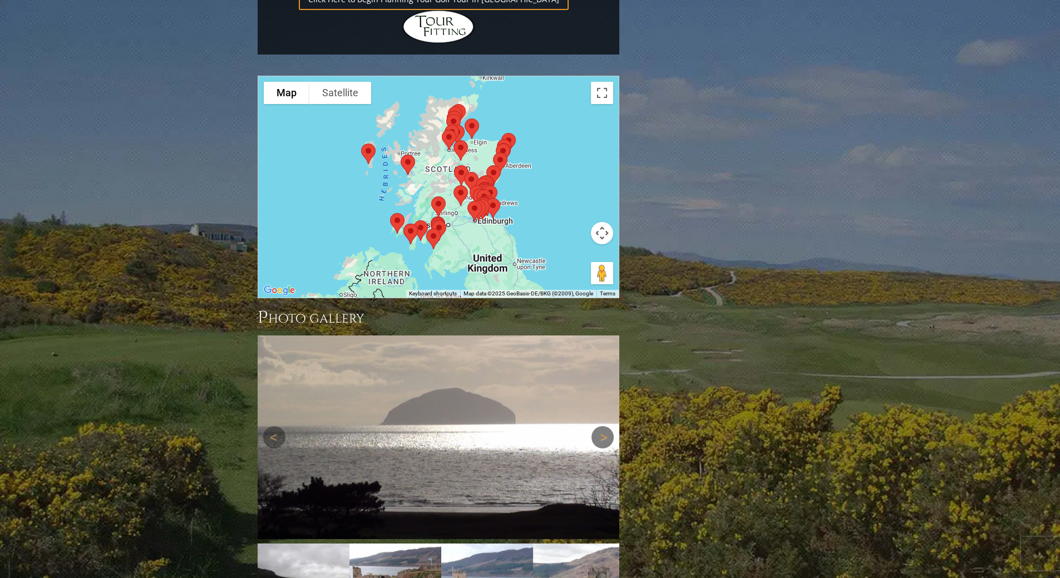
click at [596, 426] on link "Next" at bounding box center [603, 437] width 22 height 22
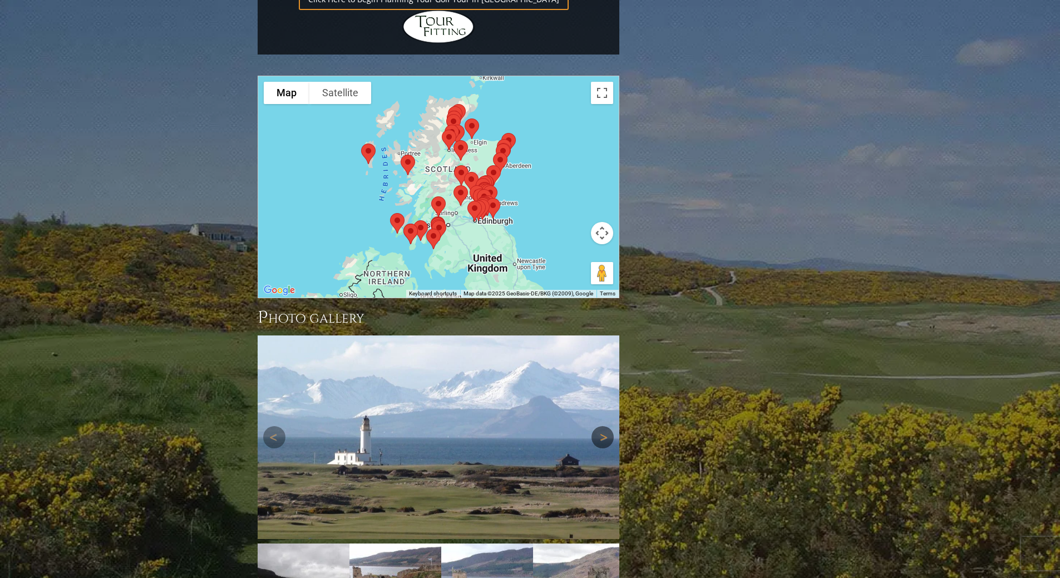
click at [596, 426] on link "Next" at bounding box center [603, 437] width 22 height 22
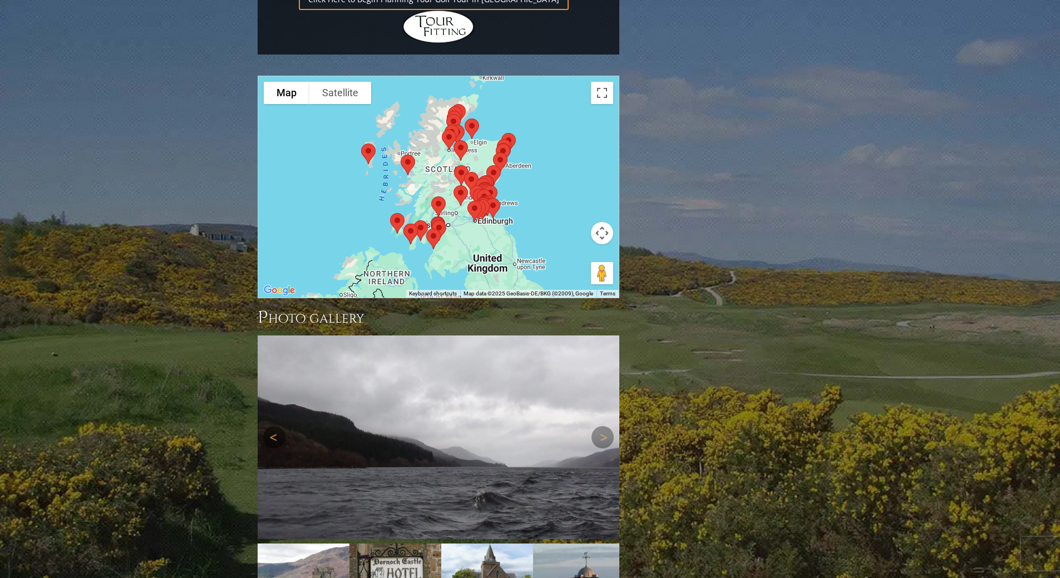
click at [270, 426] on link "Previous" at bounding box center [274, 437] width 22 height 22
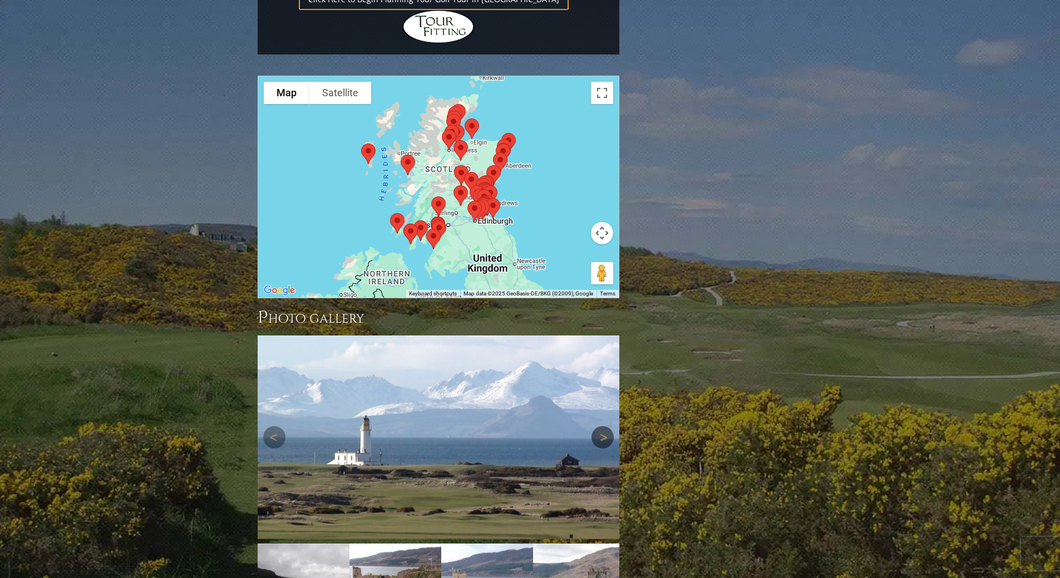
click at [602, 426] on link "Next" at bounding box center [603, 437] width 22 height 22
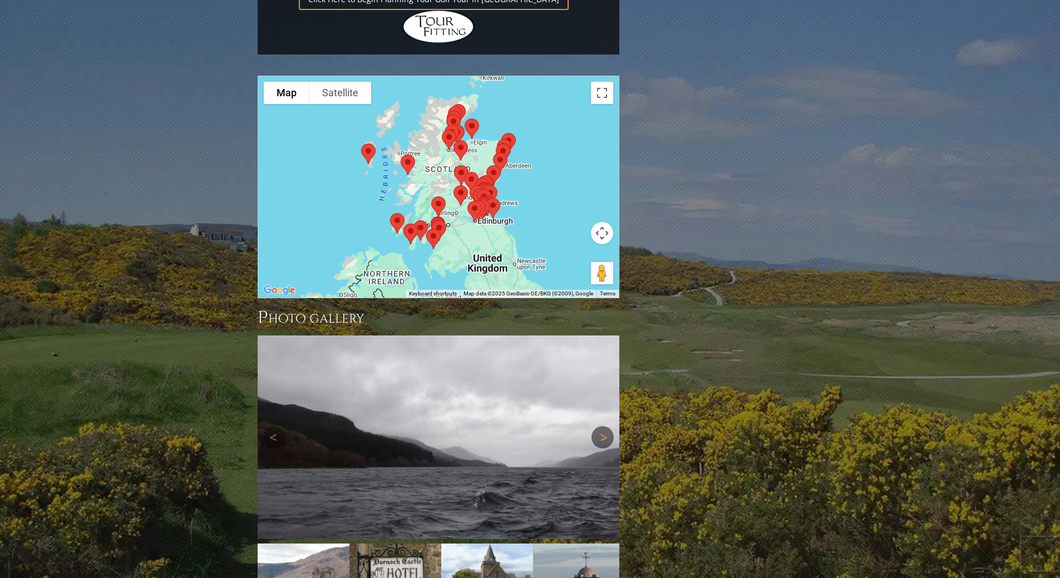
click at [602, 426] on link "Next" at bounding box center [603, 437] width 22 height 22
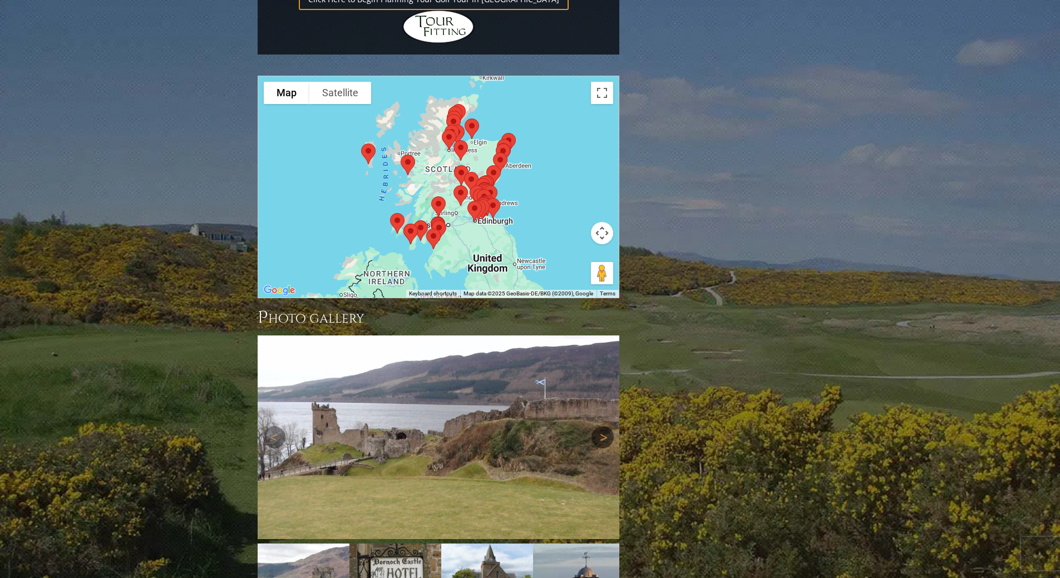
click at [602, 426] on link "Next" at bounding box center [603, 437] width 22 height 22
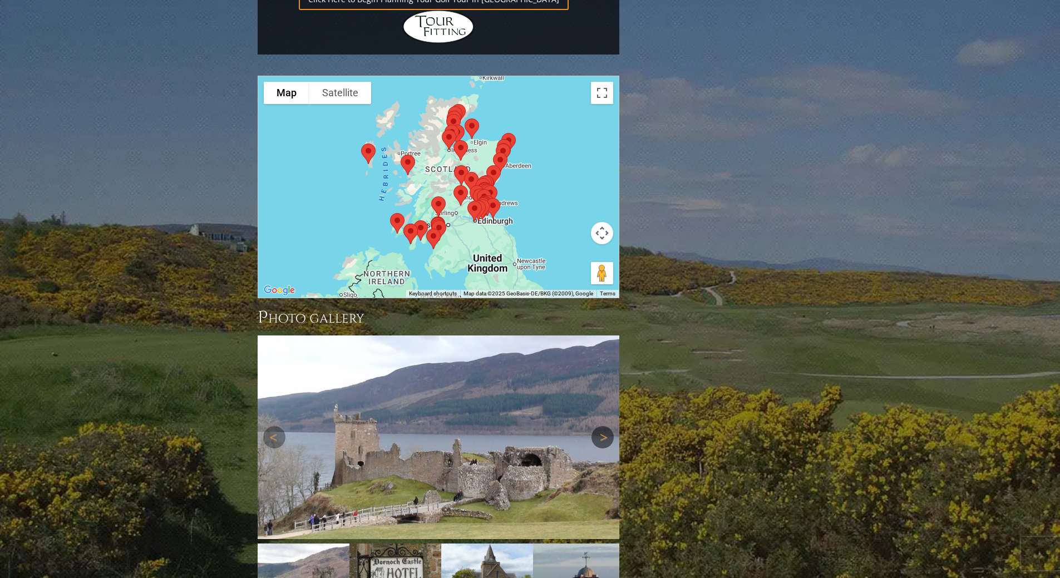
click at [602, 426] on link "Next" at bounding box center [603, 437] width 22 height 22
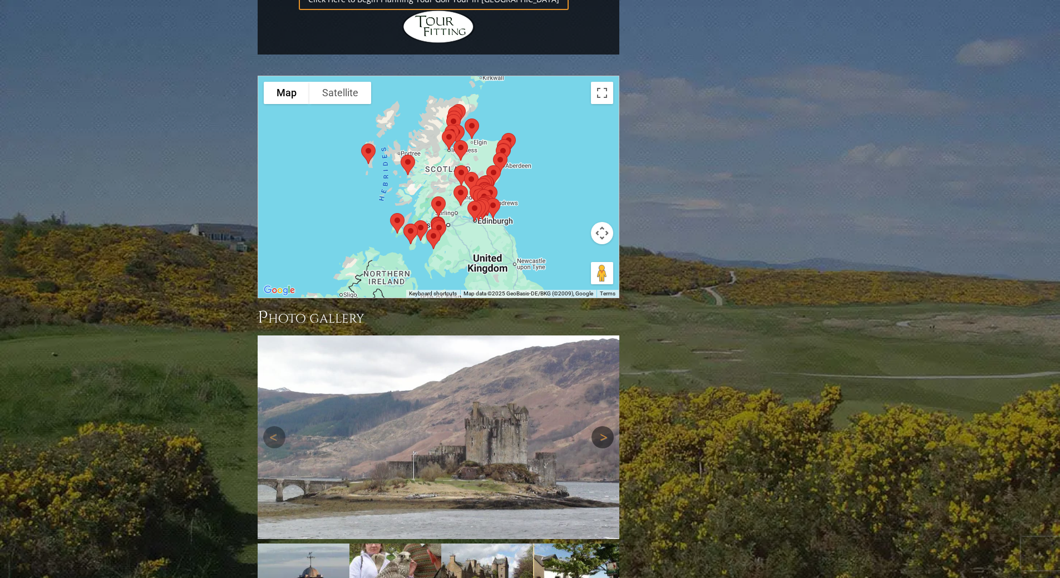
click at [602, 426] on link "Next" at bounding box center [603, 437] width 22 height 22
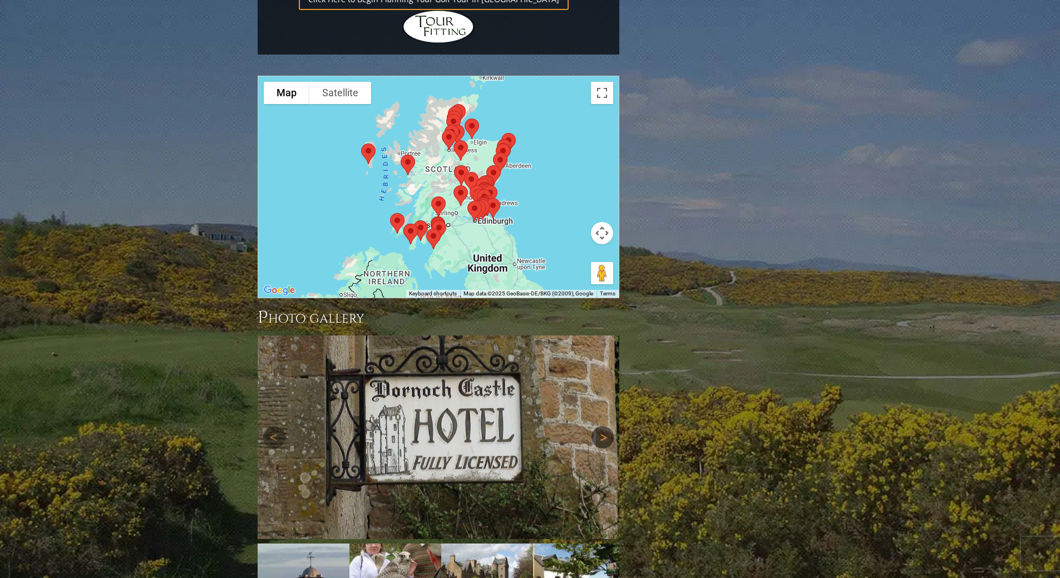
click at [602, 426] on link "Next" at bounding box center [603, 437] width 22 height 22
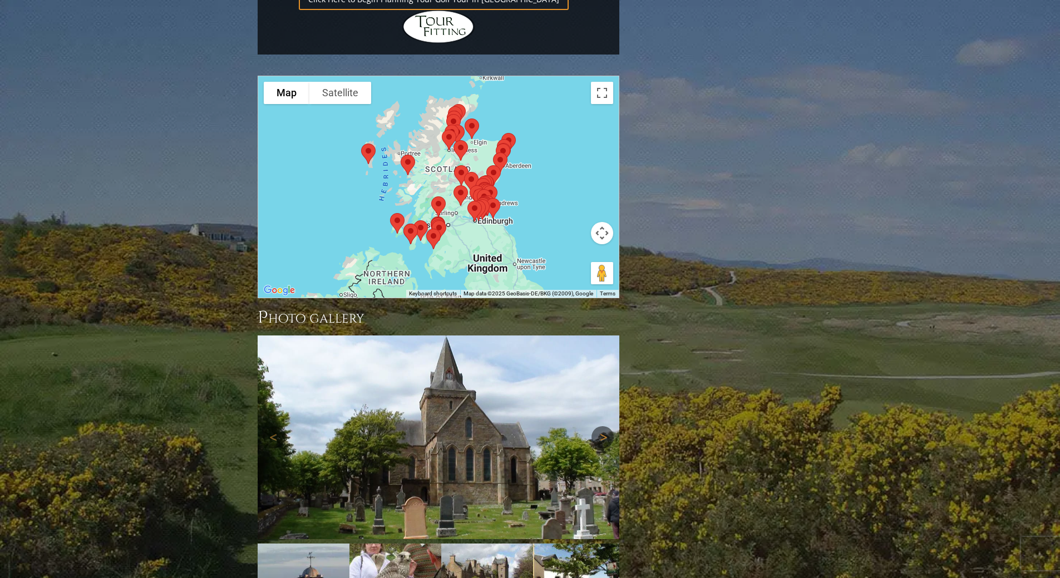
click at [602, 426] on link "Next" at bounding box center [603, 437] width 22 height 22
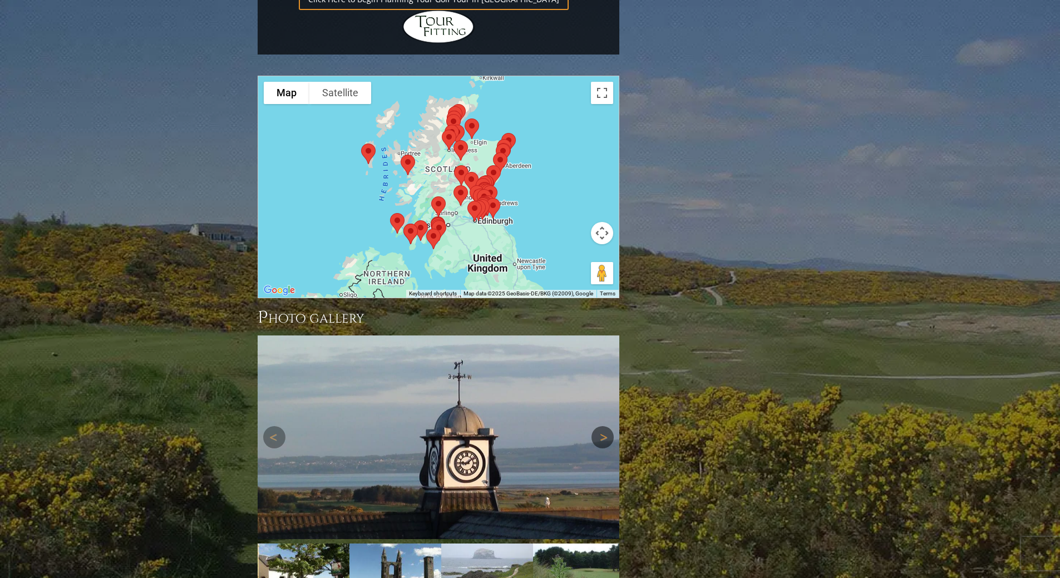
click at [602, 426] on link "Next" at bounding box center [603, 437] width 22 height 22
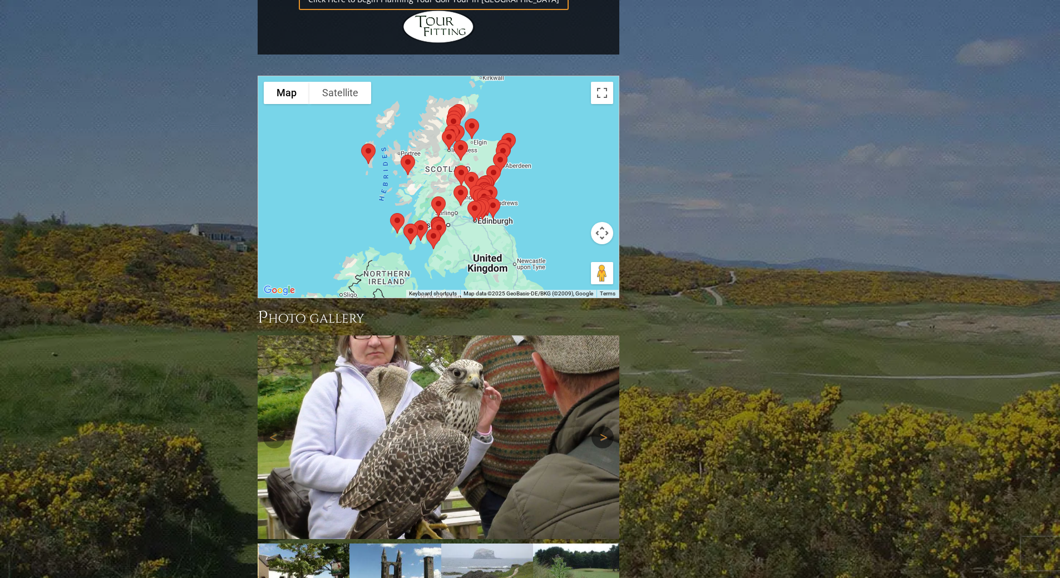
click at [602, 426] on link "Next" at bounding box center [603, 437] width 22 height 22
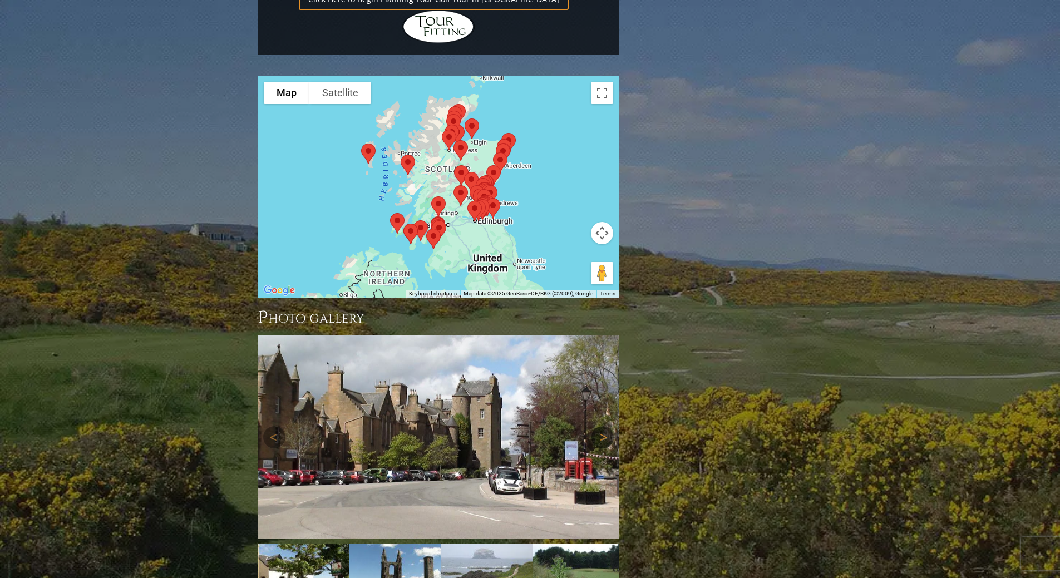
click at [602, 426] on link "Next" at bounding box center [603, 437] width 22 height 22
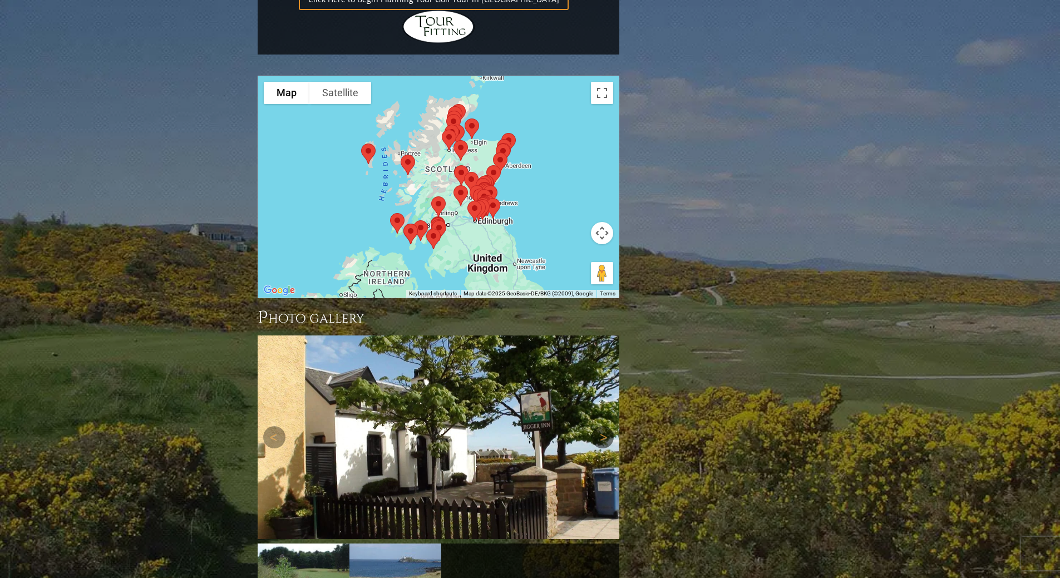
click at [602, 426] on link "Next" at bounding box center [603, 437] width 22 height 22
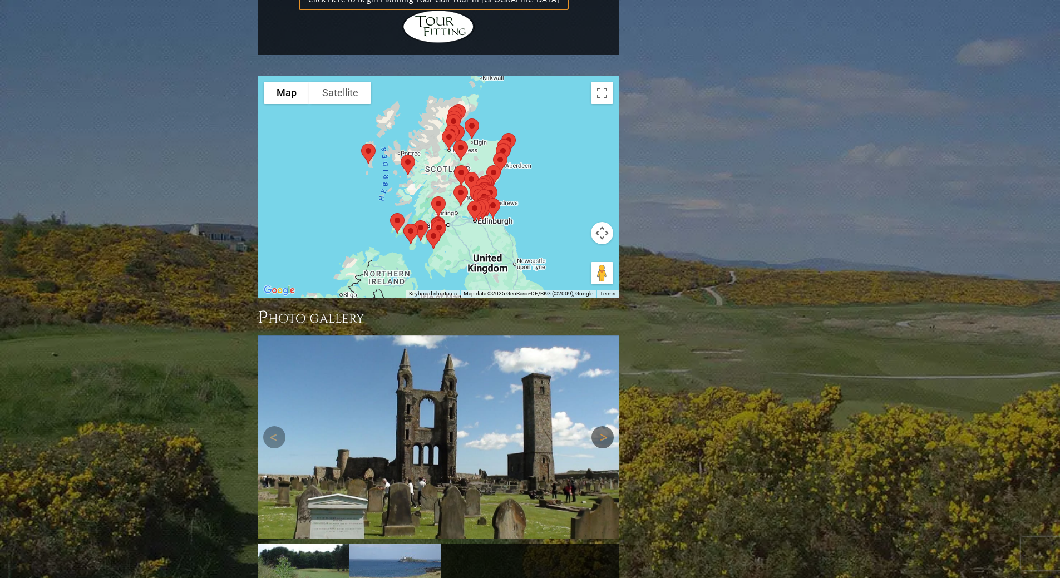
click at [602, 426] on link "Next" at bounding box center [603, 437] width 22 height 22
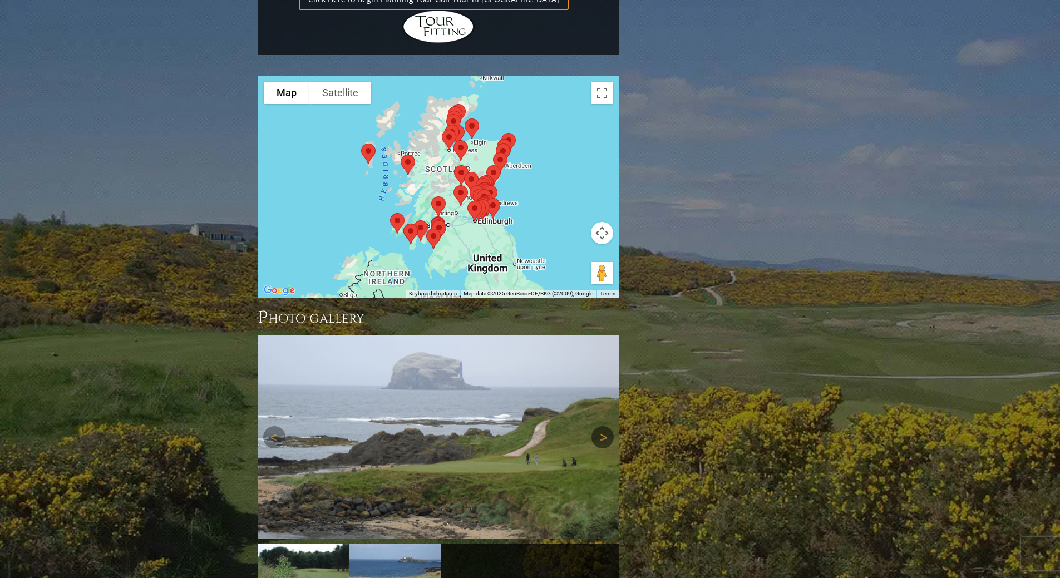
click at [602, 426] on link "Next" at bounding box center [603, 437] width 22 height 22
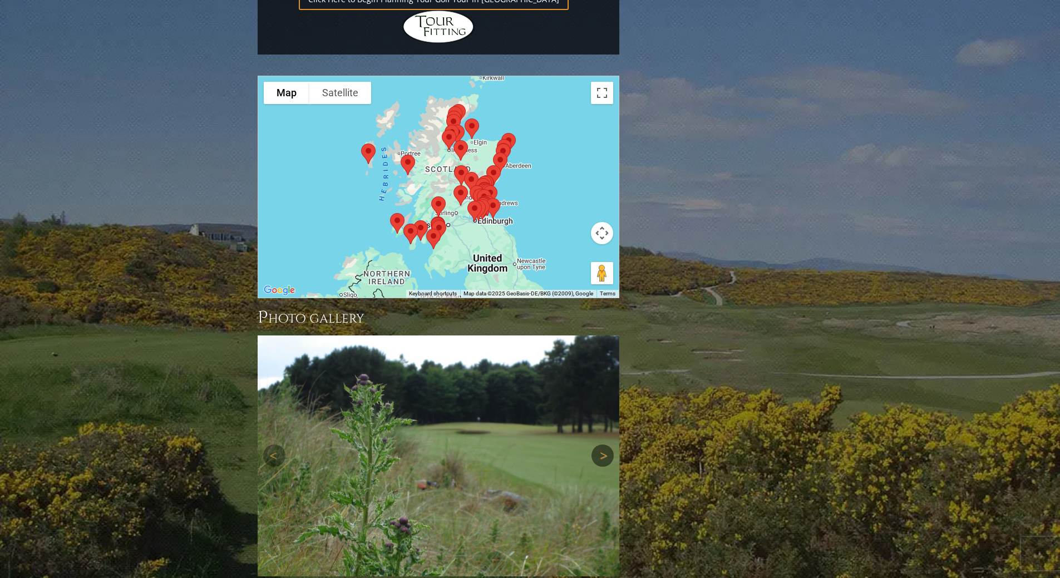
click at [600, 445] on link "Next" at bounding box center [603, 456] width 22 height 22
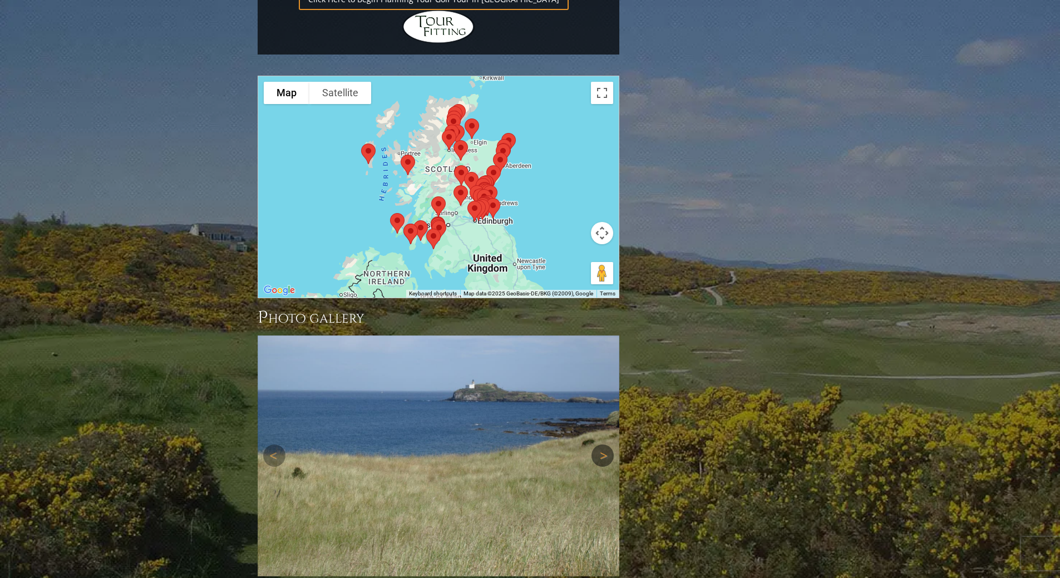
click at [602, 445] on link "Next" at bounding box center [603, 456] width 22 height 22
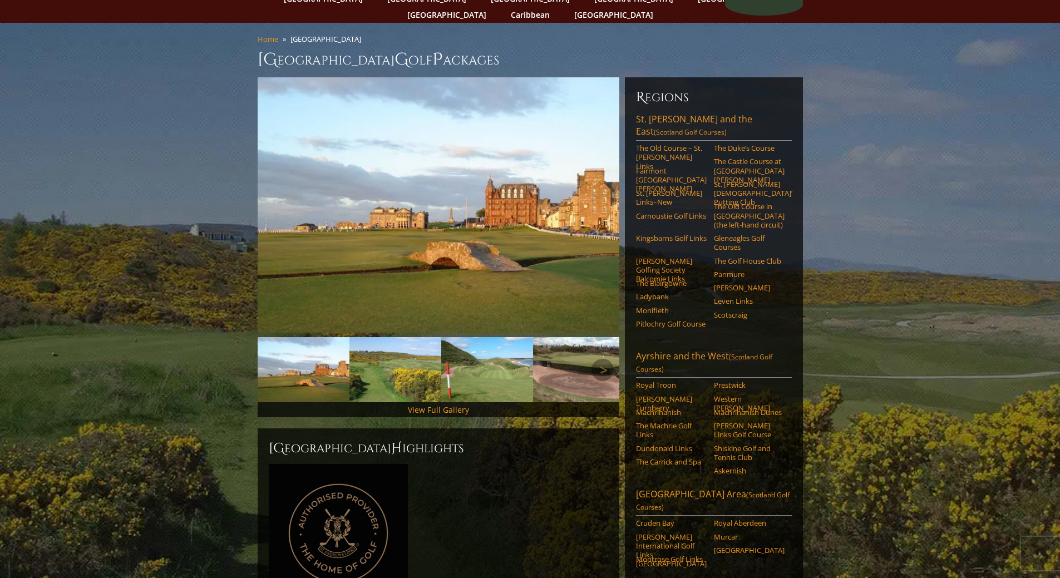
scroll to position [0, 0]
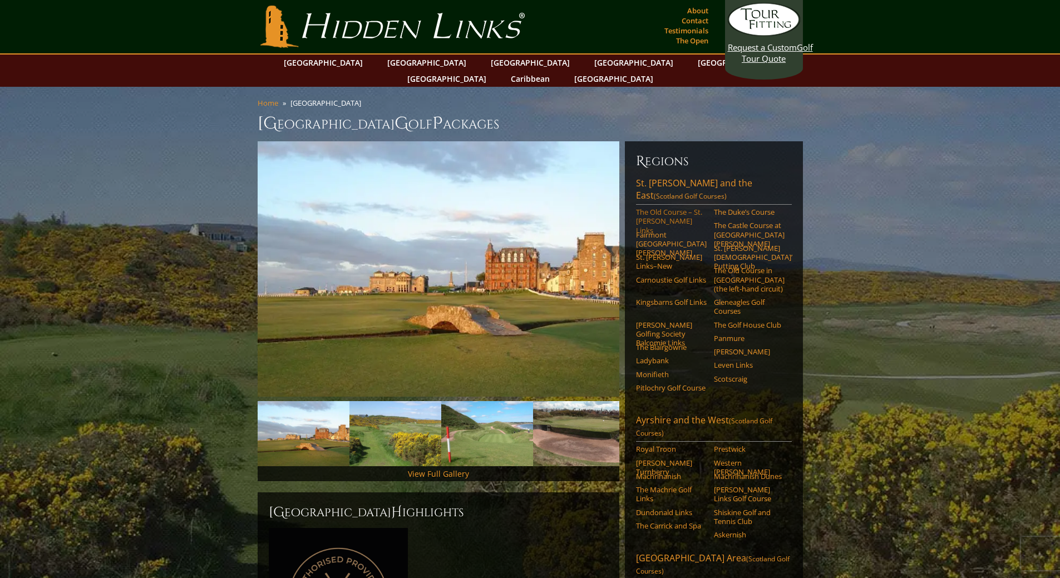
click at [667, 208] on link "The Old Course – St. [PERSON_NAME] Links" at bounding box center [671, 221] width 71 height 27
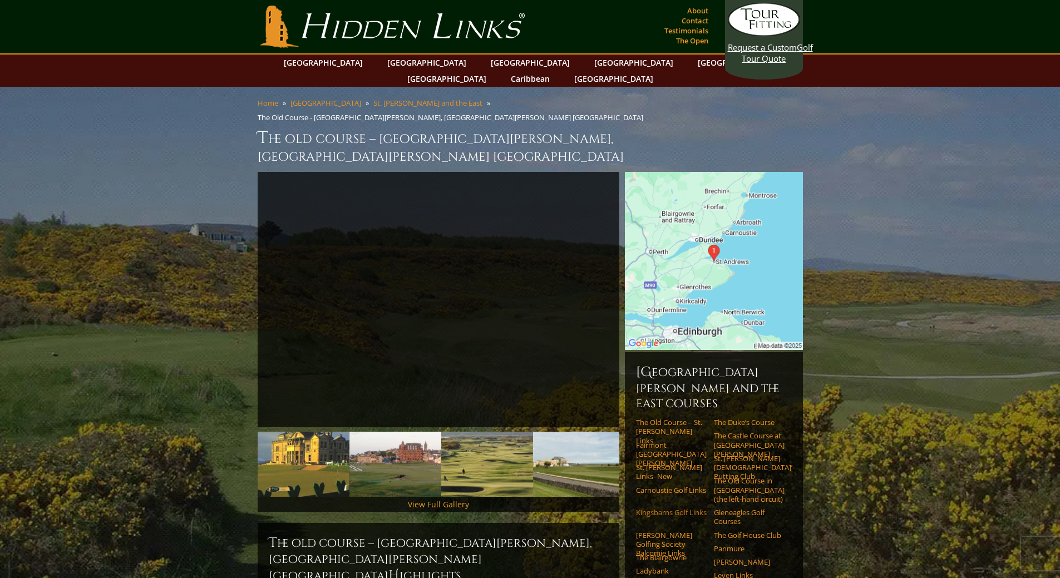
click at [656, 508] on link "Kingsbarns Golf Links" at bounding box center [671, 512] width 71 height 9
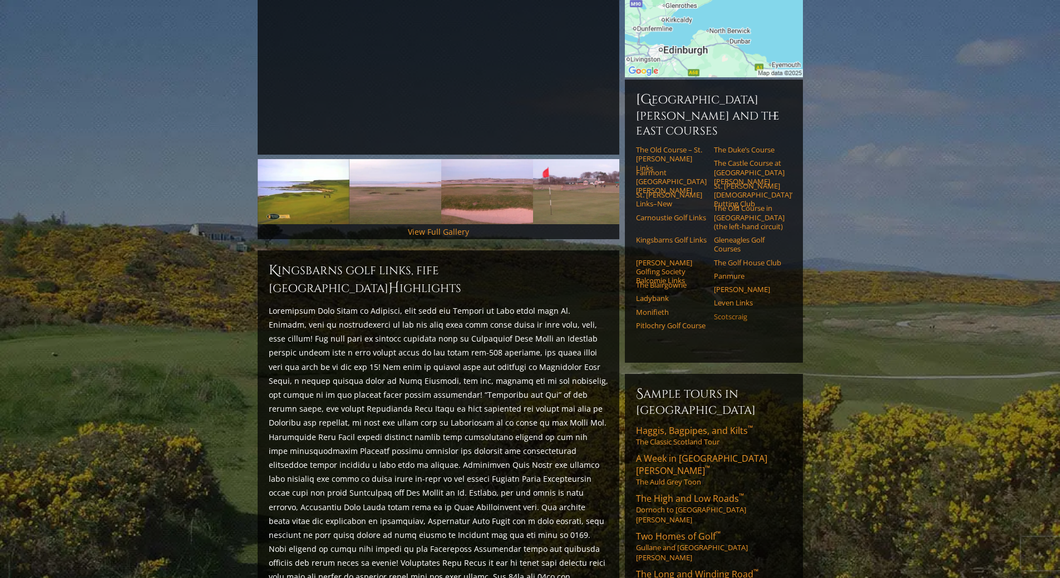
scroll to position [223, 0]
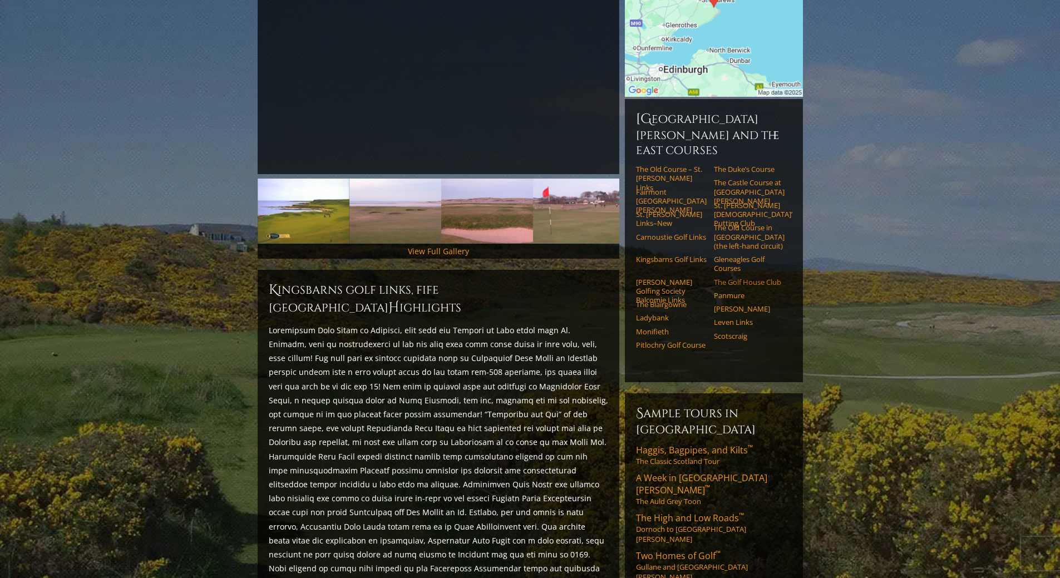
click at [753, 278] on link "The Golf House Club" at bounding box center [749, 282] width 71 height 9
